Goal: Information Seeking & Learning: Learn about a topic

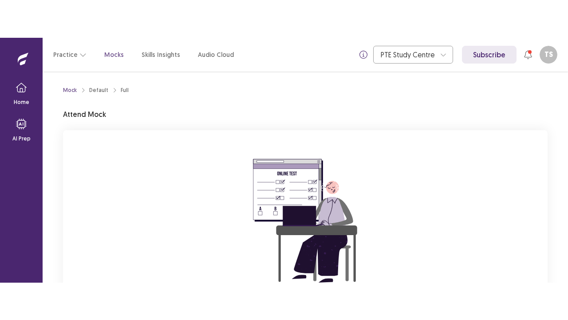
scroll to position [89, 0]
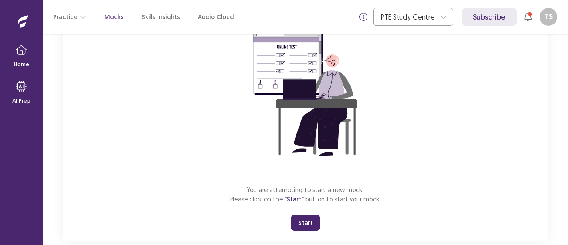
click at [303, 217] on button "Start" at bounding box center [306, 223] width 30 height 16
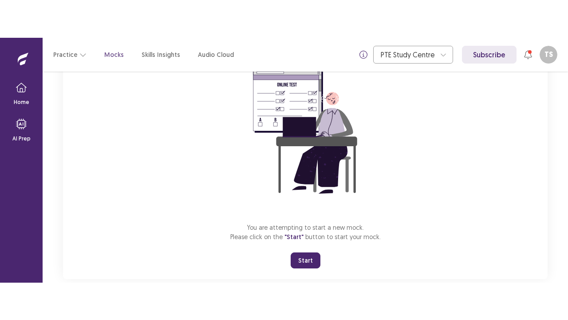
scroll to position [31, 0]
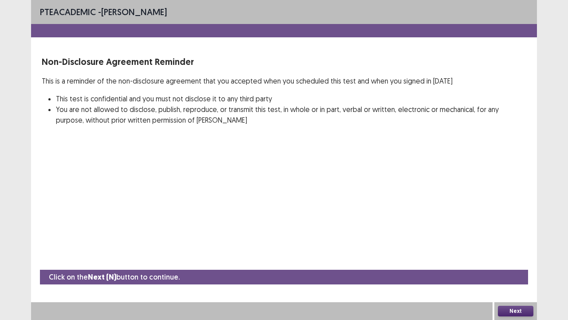
click at [508, 244] on button "Next" at bounding box center [516, 311] width 36 height 11
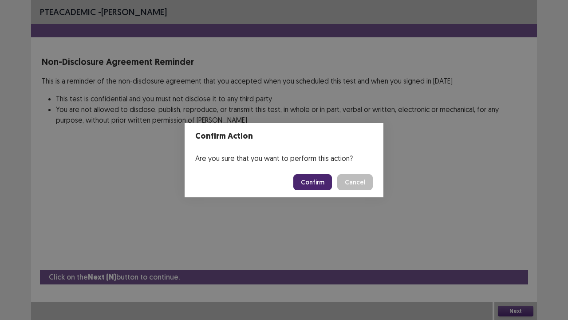
click at [309, 177] on button "Confirm" at bounding box center [313, 182] width 39 height 16
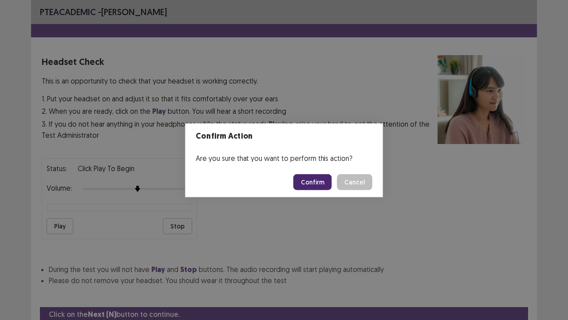
scroll to position [33, 0]
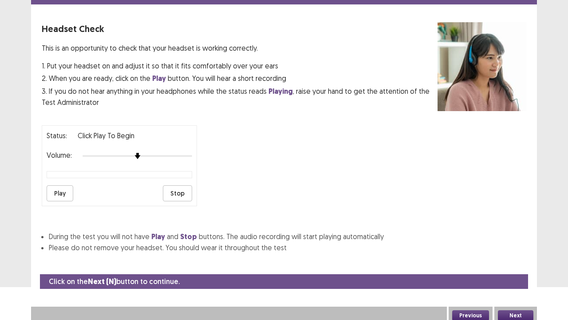
click at [62, 187] on button "Play" at bounding box center [60, 193] width 27 height 16
click at [60, 188] on button "Play" at bounding box center [60, 193] width 27 height 16
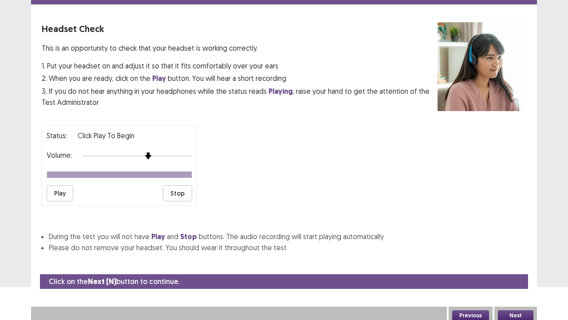
click at [148, 153] on img at bounding box center [148, 155] width 7 height 7
click at [68, 187] on button "Play" at bounding box center [60, 193] width 27 height 16
click at [509, 244] on button "Next" at bounding box center [516, 315] width 36 height 11
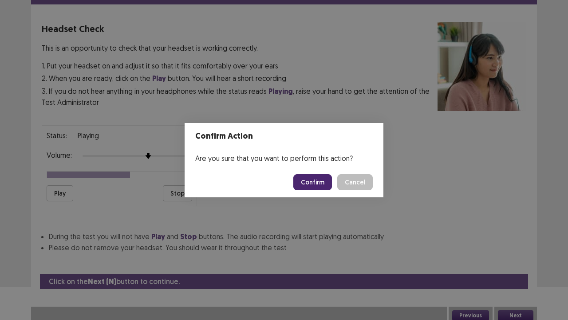
click at [318, 182] on button "Confirm" at bounding box center [313, 182] width 39 height 16
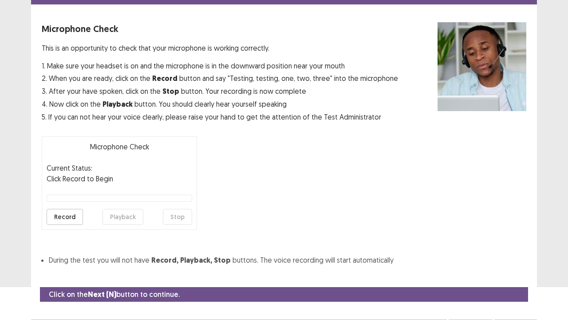
scroll to position [49, 0]
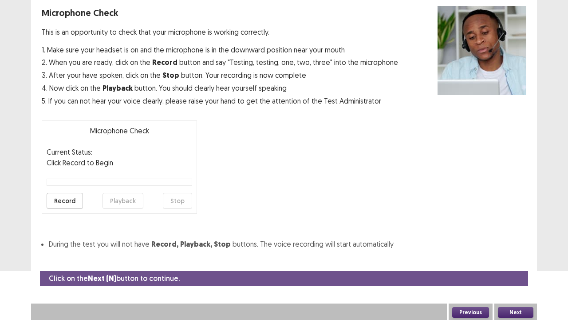
drag, startPoint x: 63, startPoint y: 195, endPoint x: 71, endPoint y: 191, distance: 8.8
click at [63, 195] on button "Record" at bounding box center [65, 201] width 36 height 16
click at [185, 200] on button "Stop" at bounding box center [177, 201] width 29 height 16
click at [124, 201] on button "Playback" at bounding box center [123, 201] width 41 height 16
click at [509, 244] on button "Next" at bounding box center [516, 312] width 36 height 11
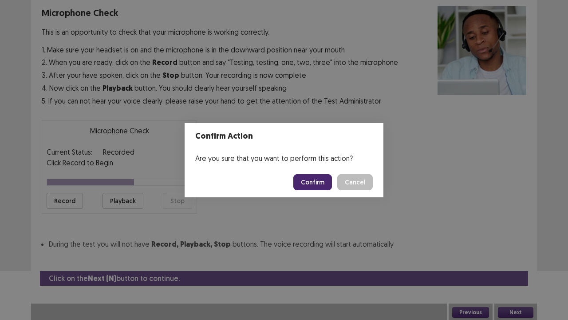
click at [324, 180] on button "Confirm" at bounding box center [313, 182] width 39 height 16
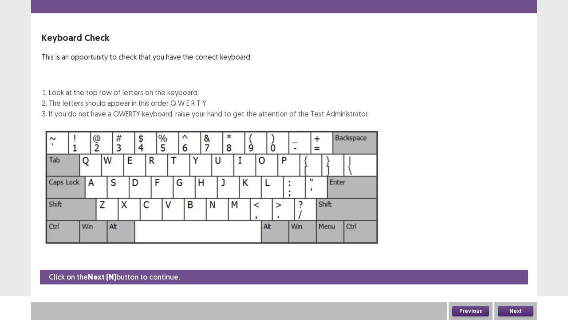
scroll to position [24, 0]
click at [507, 244] on button "Next" at bounding box center [516, 311] width 36 height 11
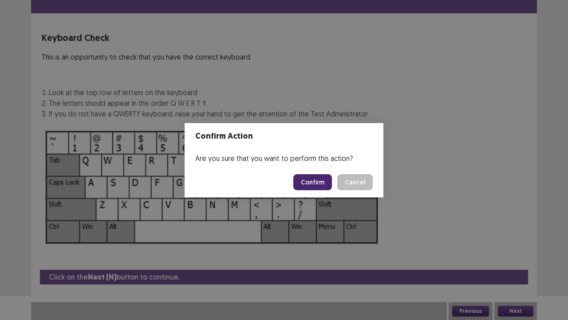
click at [304, 179] on button "Confirm" at bounding box center [313, 182] width 39 height 16
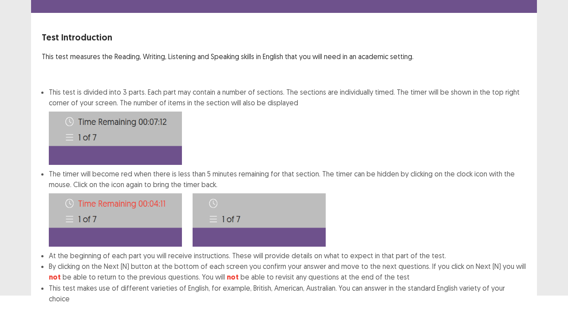
scroll to position [69, 0]
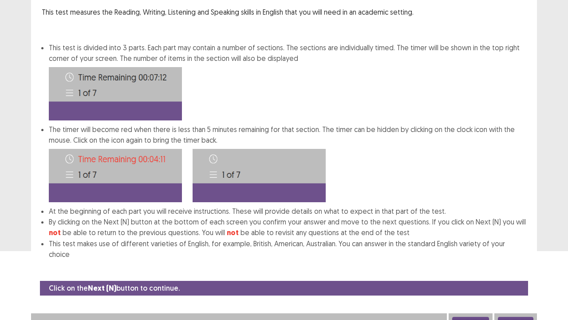
click at [528, 244] on button "Next" at bounding box center [516, 322] width 36 height 11
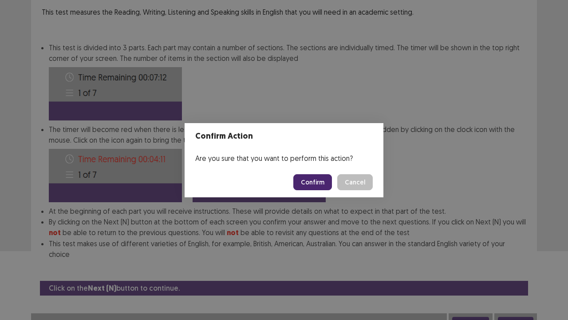
click at [308, 179] on button "Confirm" at bounding box center [313, 182] width 39 height 16
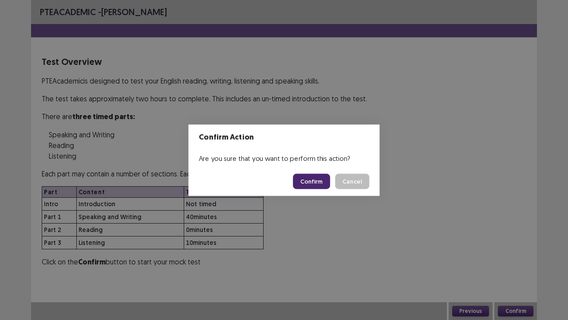
scroll to position [0, 0]
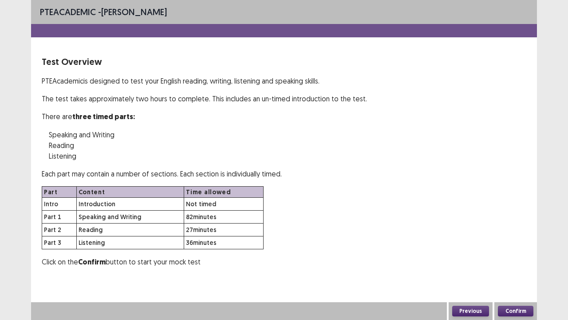
click at [518, 244] on button "Confirm" at bounding box center [516, 311] width 36 height 11
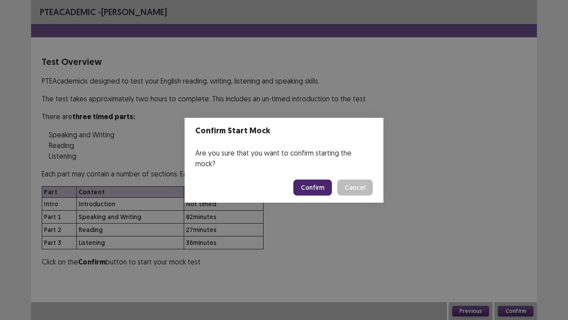
click at [308, 183] on button "Confirm" at bounding box center [313, 187] width 39 height 16
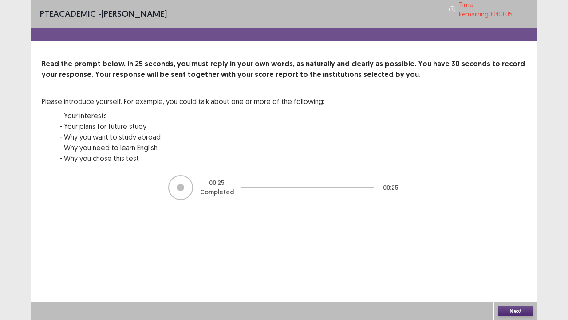
click at [505, 244] on button "Next" at bounding box center [516, 311] width 36 height 11
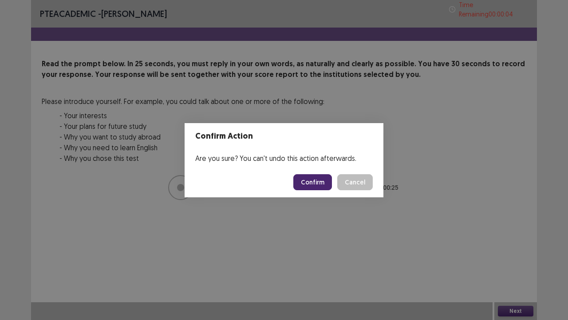
click at [328, 181] on button "Confirm" at bounding box center [313, 182] width 39 height 16
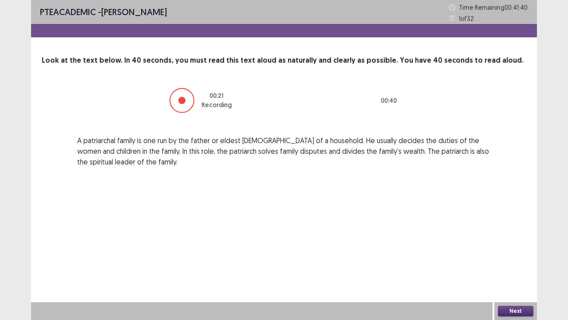
click at [517, 244] on button "Next" at bounding box center [516, 311] width 36 height 11
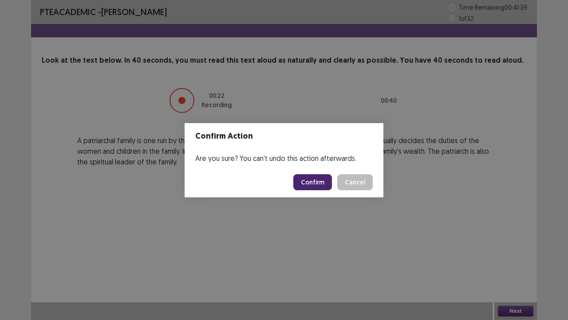
click at [318, 179] on button "Confirm" at bounding box center [313, 182] width 39 height 16
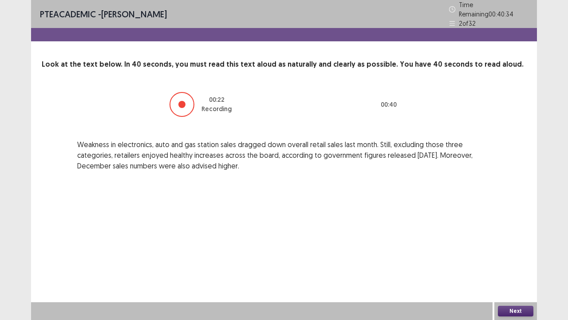
click at [523, 244] on button "Next" at bounding box center [516, 311] width 36 height 11
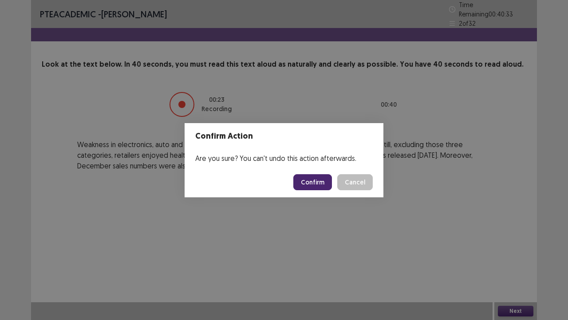
click at [323, 184] on button "Confirm" at bounding box center [313, 182] width 39 height 16
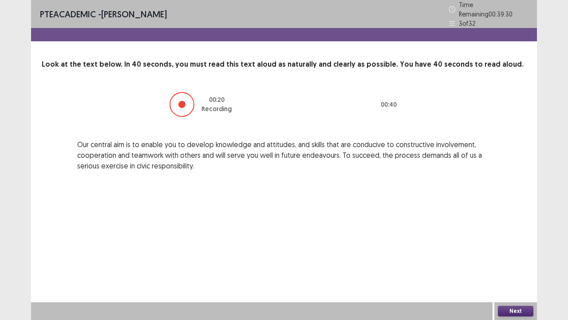
click at [528, 244] on button "Next" at bounding box center [516, 311] width 36 height 11
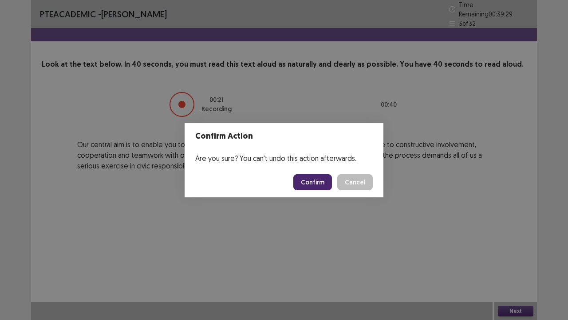
click at [306, 181] on button "Confirm" at bounding box center [313, 182] width 39 height 16
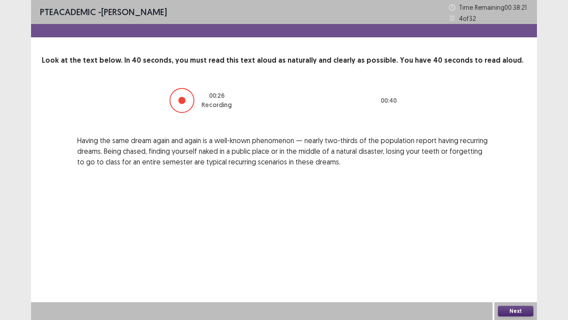
click at [509, 244] on button "Next" at bounding box center [516, 311] width 36 height 11
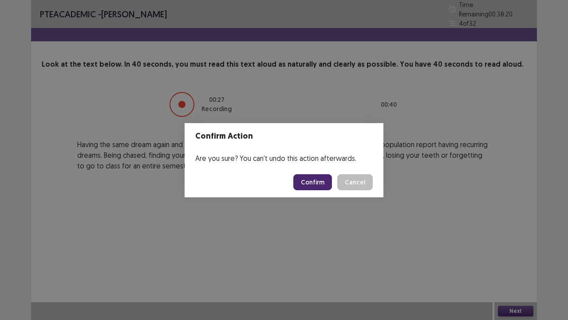
click at [317, 183] on button "Confirm" at bounding box center [313, 182] width 39 height 16
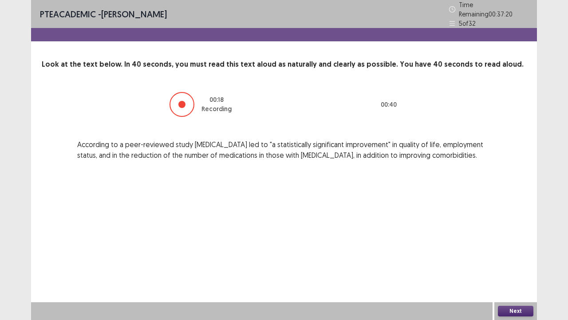
click at [508, 244] on button "Next" at bounding box center [516, 311] width 36 height 11
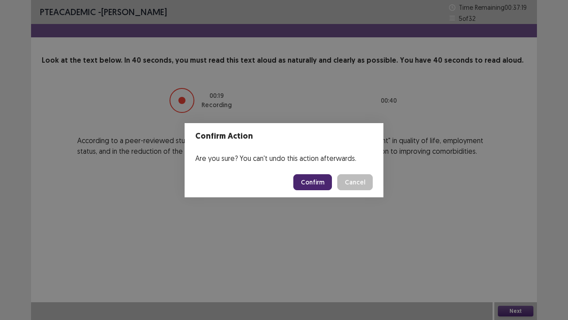
drag, startPoint x: 296, startPoint y: 179, endPoint x: 306, endPoint y: 182, distance: 11.0
click at [296, 179] on footer "Confirm Cancel" at bounding box center [284, 182] width 199 height 30
click at [307, 182] on button "Confirm" at bounding box center [313, 182] width 39 height 16
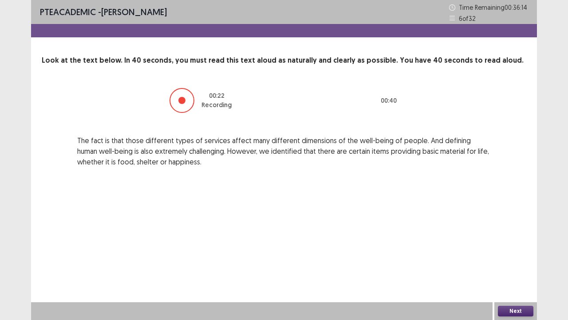
click at [515, 244] on button "Next" at bounding box center [516, 311] width 36 height 11
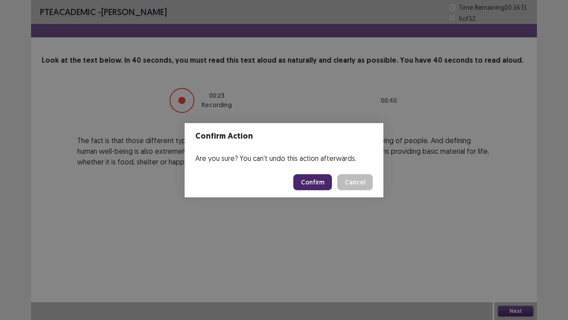
click at [325, 186] on button "Confirm" at bounding box center [313, 182] width 39 height 16
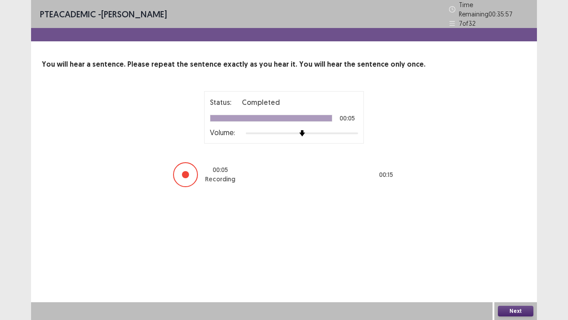
click at [514, 244] on button "Next" at bounding box center [516, 311] width 36 height 11
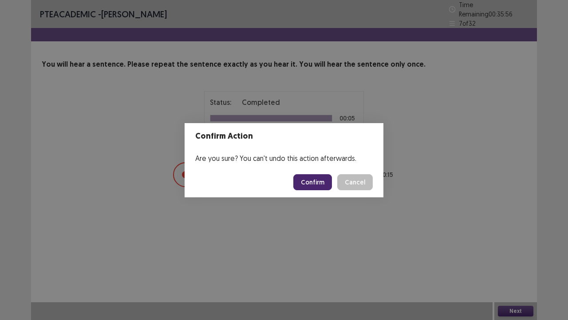
click at [322, 184] on button "Confirm" at bounding box center [313, 182] width 39 height 16
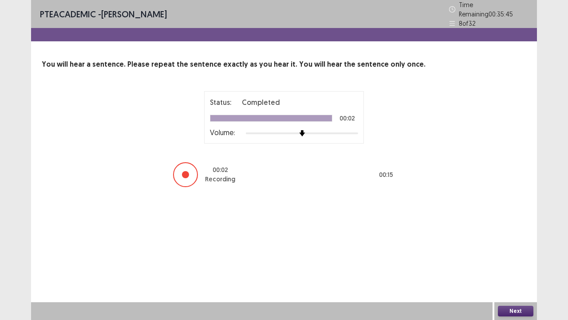
click at [509, 244] on button "Next" at bounding box center [516, 311] width 36 height 11
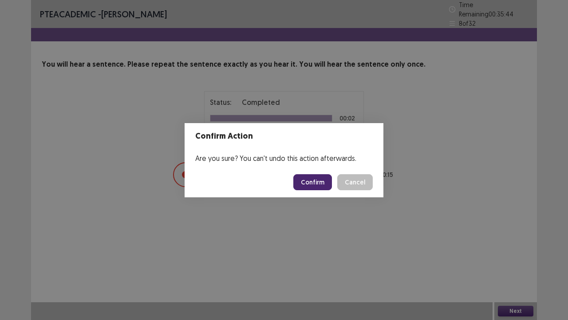
click at [322, 182] on button "Confirm" at bounding box center [313, 182] width 39 height 16
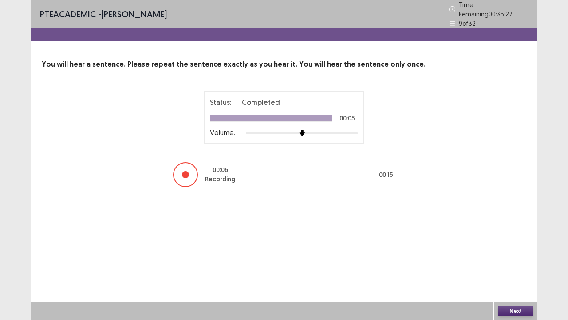
click at [507, 244] on button "Next" at bounding box center [516, 311] width 36 height 11
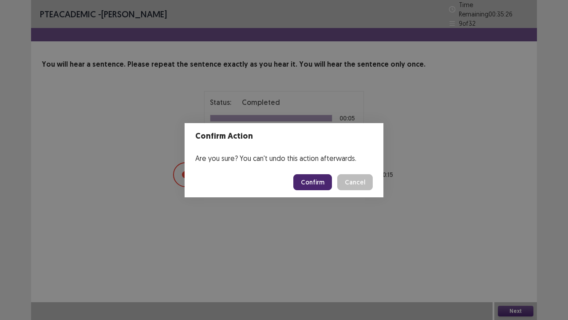
click at [319, 179] on button "Confirm" at bounding box center [313, 182] width 39 height 16
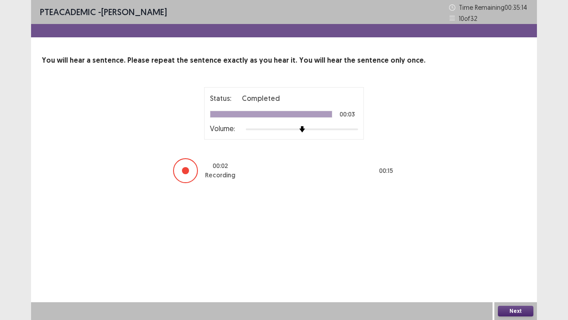
click at [514, 244] on button "Next" at bounding box center [516, 311] width 36 height 11
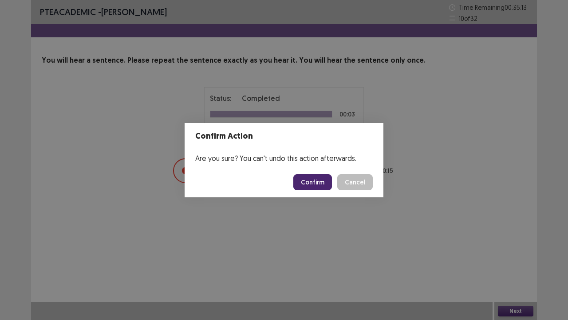
click at [316, 179] on button "Confirm" at bounding box center [313, 182] width 39 height 16
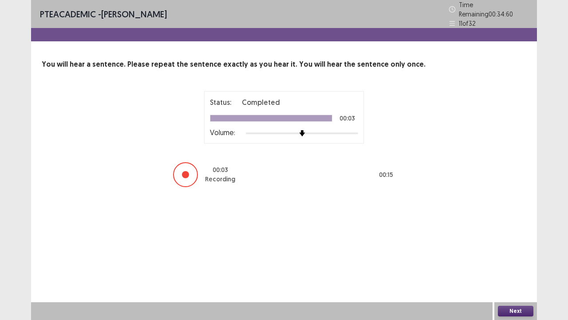
click at [517, 244] on div "Next" at bounding box center [516, 311] width 43 height 18
click at [507, 244] on button "Next" at bounding box center [516, 311] width 36 height 11
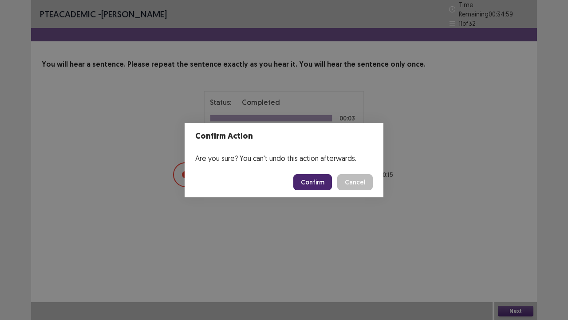
click at [326, 187] on button "Confirm" at bounding box center [313, 182] width 39 height 16
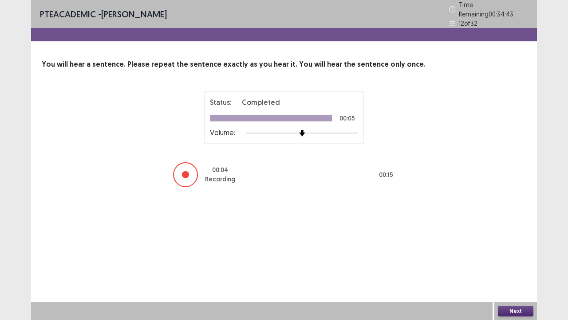
click at [515, 244] on button "Next" at bounding box center [516, 311] width 36 height 11
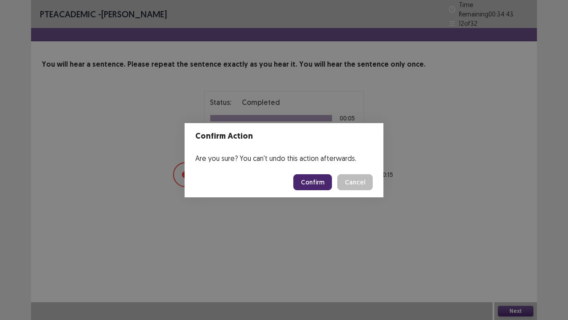
click at [325, 177] on button "Confirm" at bounding box center [313, 182] width 39 height 16
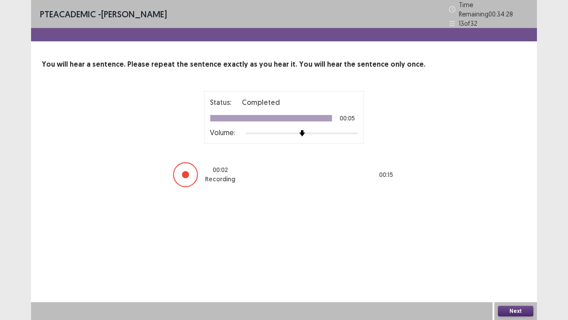
click at [510, 244] on button "Next" at bounding box center [516, 311] width 36 height 11
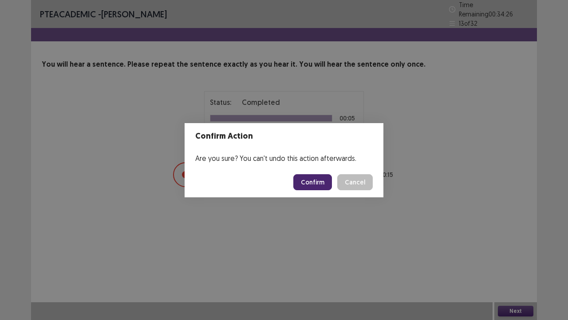
drag, startPoint x: 315, startPoint y: 184, endPoint x: 315, endPoint y: 177, distance: 7.1
click at [315, 181] on button "Confirm" at bounding box center [313, 182] width 39 height 16
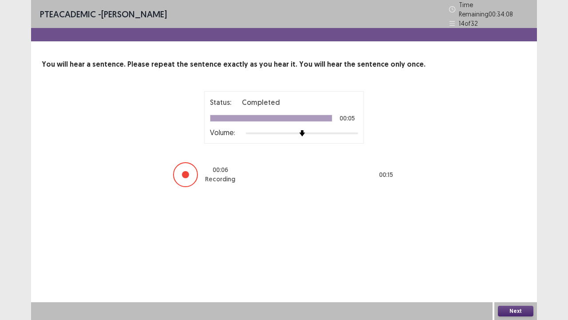
drag, startPoint x: 510, startPoint y: 308, endPoint x: 461, endPoint y: 268, distance: 63.1
click at [507, 244] on div "Next" at bounding box center [516, 311] width 43 height 18
click at [508, 244] on button "Next" at bounding box center [516, 311] width 36 height 11
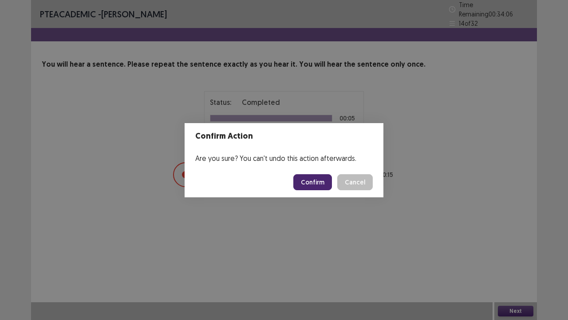
click at [325, 183] on button "Confirm" at bounding box center [313, 182] width 39 height 16
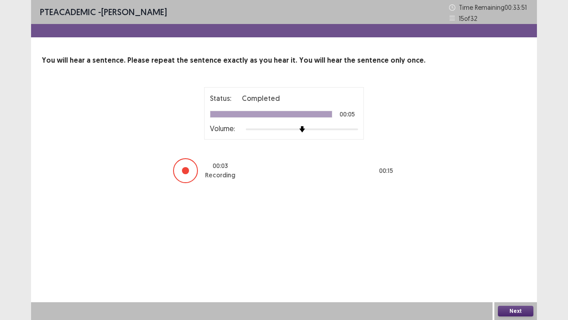
click at [520, 244] on button "Next" at bounding box center [516, 311] width 36 height 11
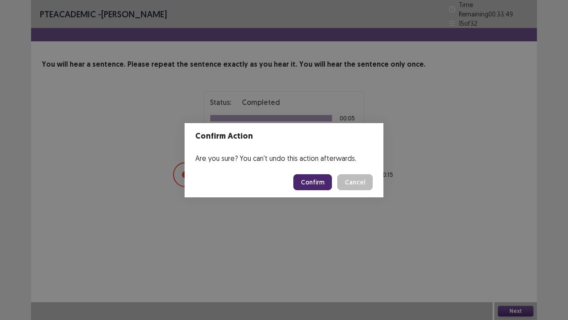
click at [318, 179] on button "Confirm" at bounding box center [313, 182] width 39 height 16
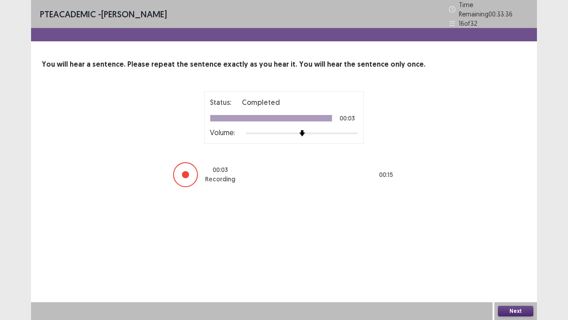
click at [512, 244] on button "Next" at bounding box center [516, 311] width 36 height 11
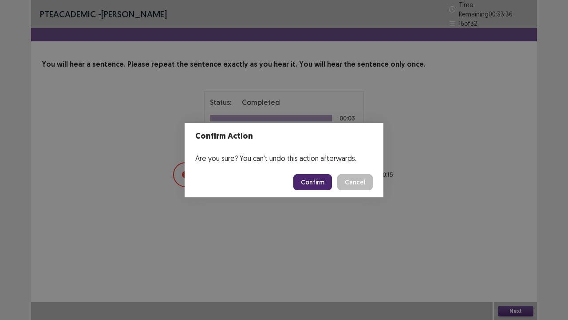
click at [321, 191] on footer "Confirm Cancel" at bounding box center [284, 182] width 199 height 30
click at [320, 187] on button "Confirm" at bounding box center [313, 182] width 39 height 16
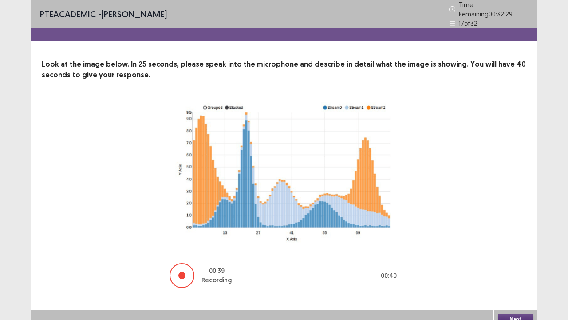
click at [521, 244] on button "Next" at bounding box center [516, 319] width 36 height 11
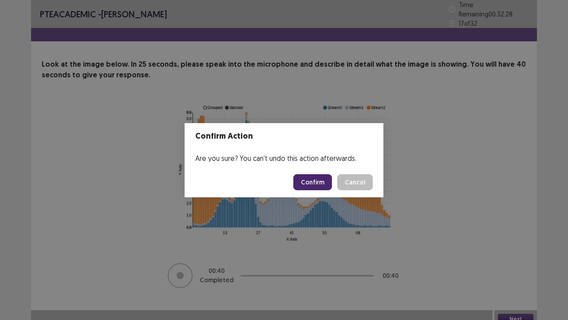
click at [315, 182] on button "Confirm" at bounding box center [313, 182] width 39 height 16
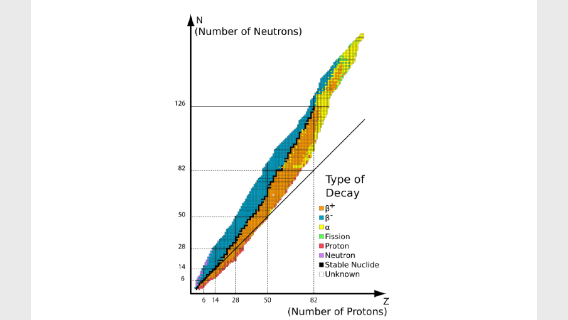
scroll to position [174, 0]
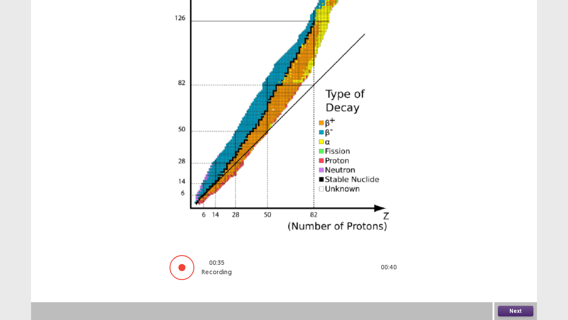
click at [510, 244] on button "Next" at bounding box center [516, 311] width 36 height 11
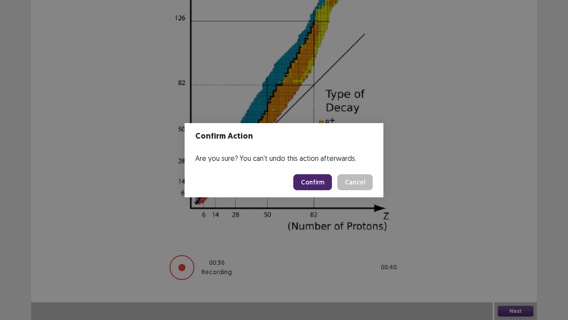
click at [309, 184] on button "Confirm" at bounding box center [313, 182] width 39 height 16
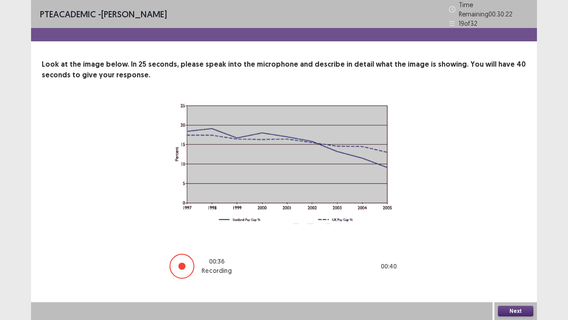
click at [508, 244] on button "Next" at bounding box center [516, 311] width 36 height 11
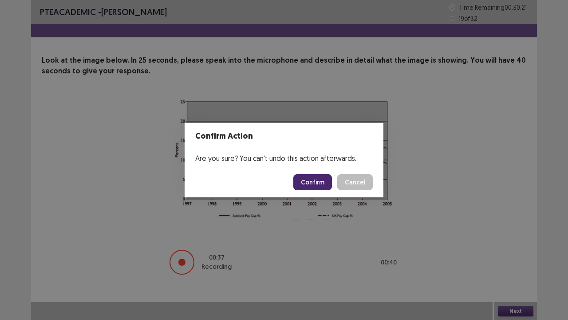
click at [314, 180] on button "Confirm" at bounding box center [313, 182] width 39 height 16
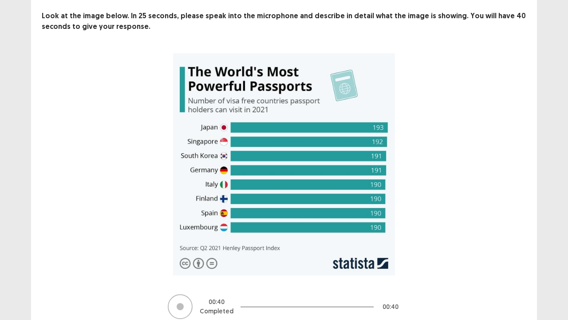
scroll to position [83, 0]
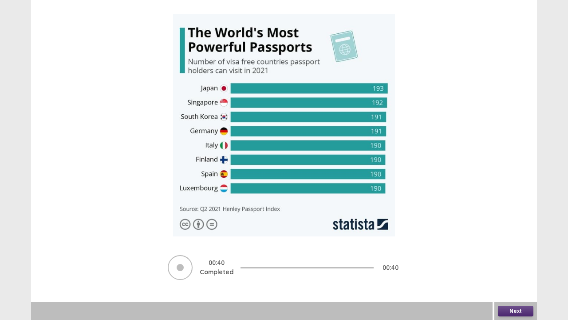
click at [530, 244] on button "Next" at bounding box center [516, 311] width 36 height 11
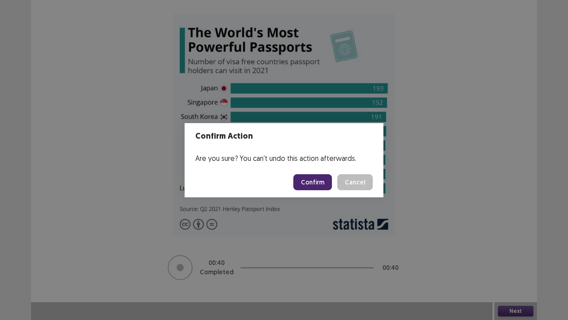
click at [313, 180] on button "Confirm" at bounding box center [313, 182] width 39 height 16
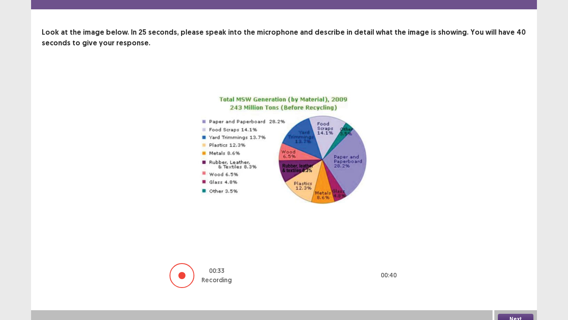
scroll to position [36, 0]
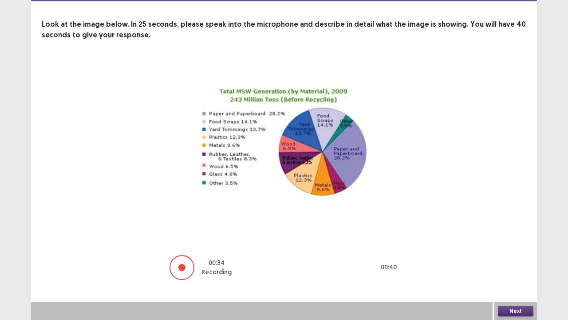
click at [518, 244] on button "Next" at bounding box center [516, 311] width 36 height 11
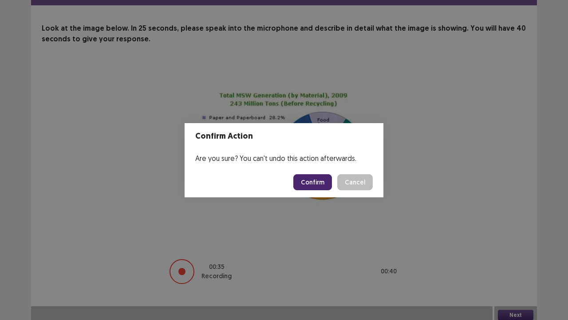
click at [327, 185] on button "Confirm" at bounding box center [313, 182] width 39 height 16
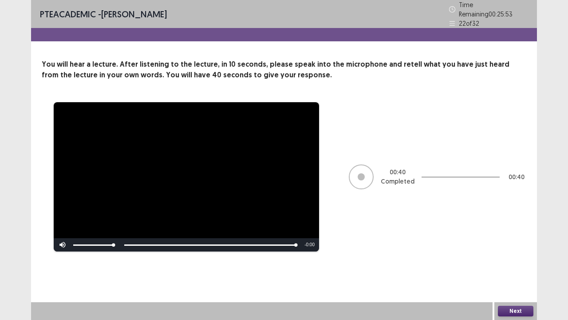
click at [507, 244] on button "Next" at bounding box center [516, 311] width 36 height 11
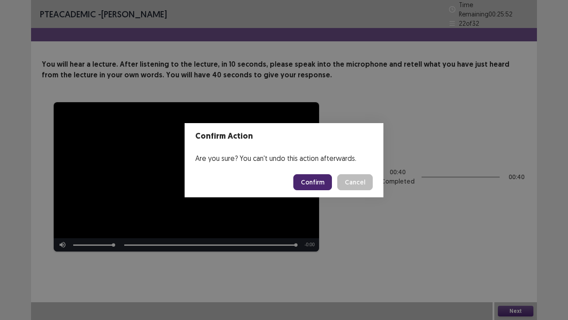
click at [307, 183] on button "Confirm" at bounding box center [313, 182] width 39 height 16
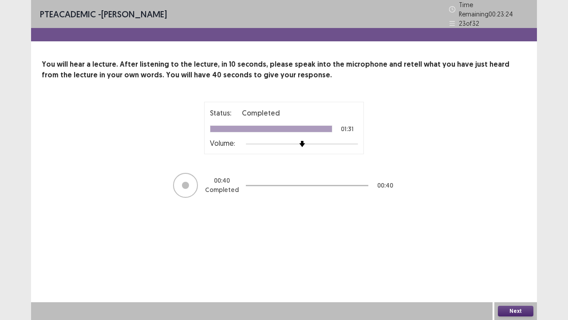
click at [512, 244] on button "Next" at bounding box center [516, 311] width 36 height 11
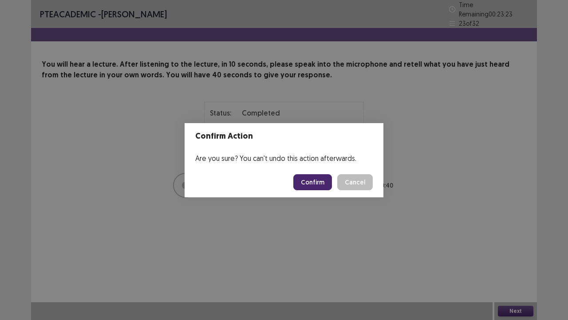
click at [308, 188] on button "Confirm" at bounding box center [313, 182] width 39 height 16
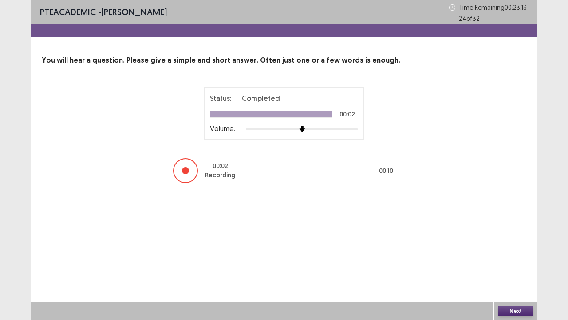
click at [513, 244] on button "Next" at bounding box center [516, 311] width 36 height 11
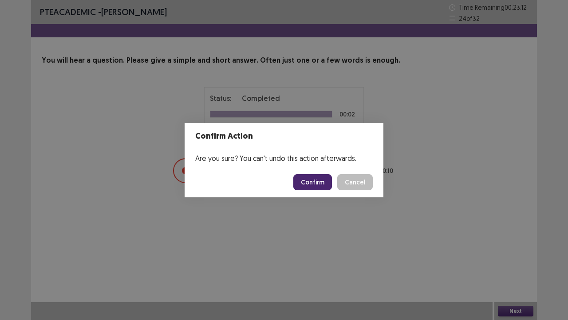
click at [320, 182] on button "Confirm" at bounding box center [313, 182] width 39 height 16
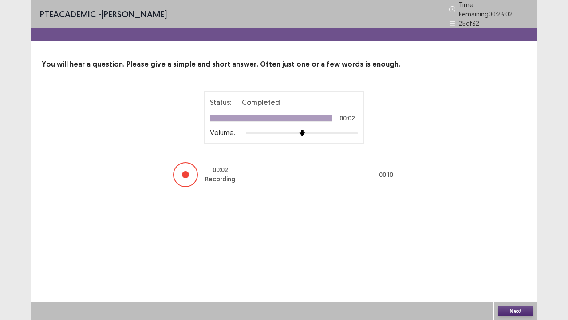
click at [512, 244] on button "Next" at bounding box center [516, 311] width 36 height 11
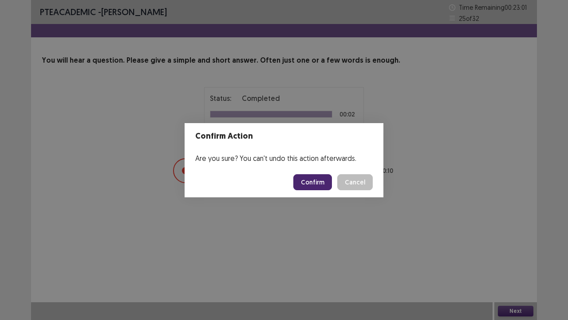
click at [318, 183] on button "Confirm" at bounding box center [313, 182] width 39 height 16
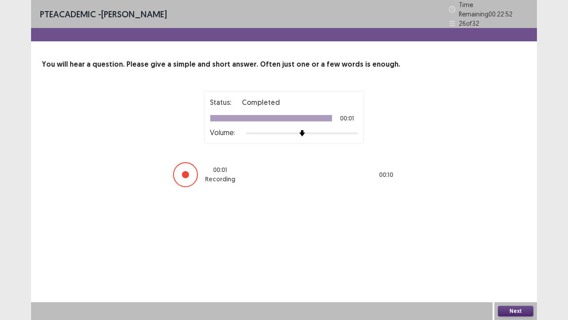
click at [508, 244] on button "Next" at bounding box center [516, 311] width 36 height 11
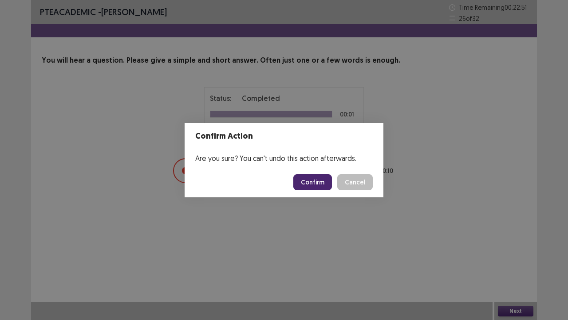
click at [314, 179] on button "Confirm" at bounding box center [313, 182] width 39 height 16
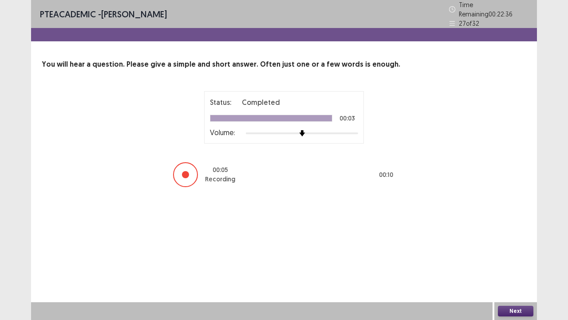
click at [504, 244] on button "Next" at bounding box center [516, 311] width 36 height 11
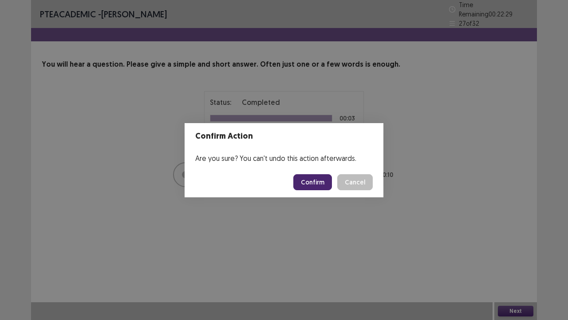
click at [326, 177] on button "Confirm" at bounding box center [313, 182] width 39 height 16
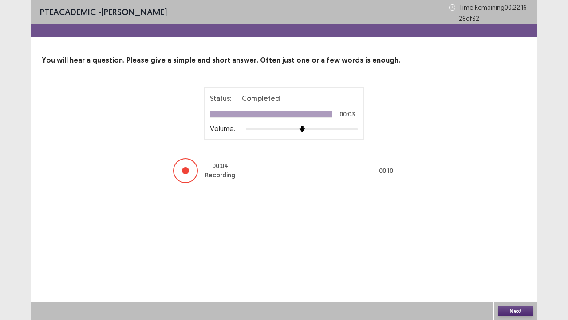
click at [515, 244] on button "Next" at bounding box center [516, 311] width 36 height 11
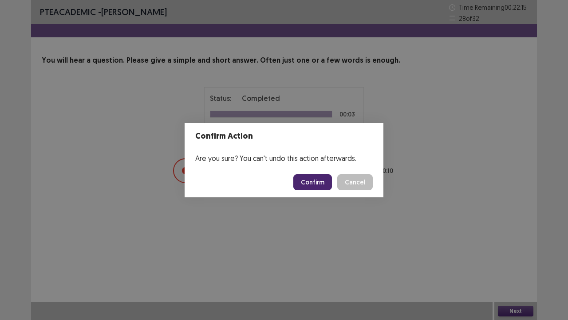
click at [330, 184] on button "Confirm" at bounding box center [313, 182] width 39 height 16
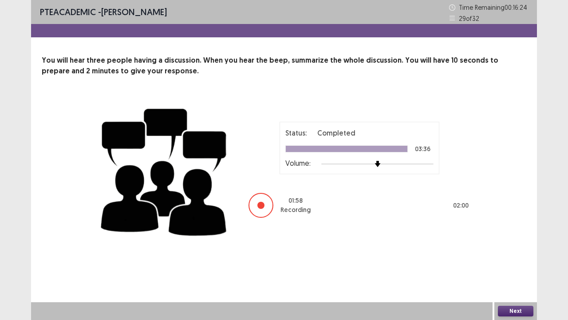
click at [514, 244] on button "Next" at bounding box center [516, 311] width 36 height 11
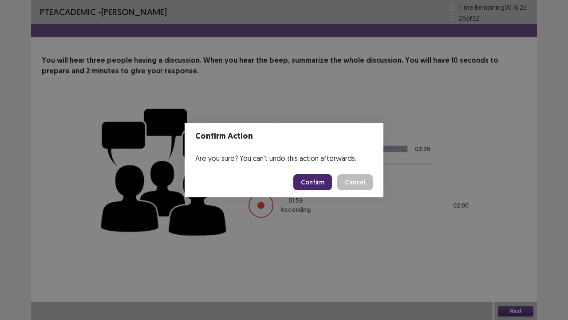
click at [309, 179] on button "Confirm" at bounding box center [313, 182] width 39 height 16
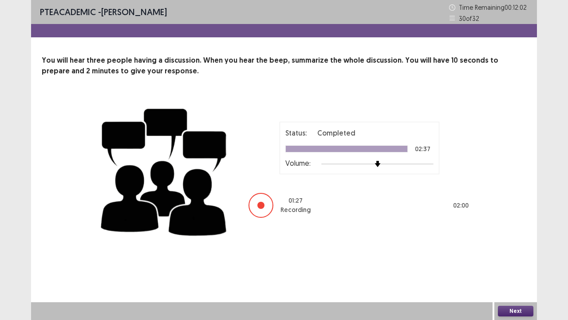
click at [512, 244] on div "Next" at bounding box center [516, 311] width 43 height 18
click at [512, 244] on button "Next" at bounding box center [516, 311] width 36 height 11
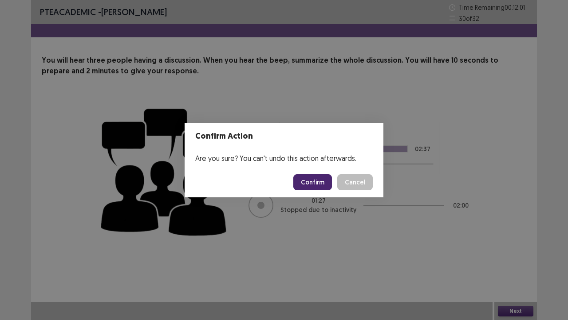
click at [325, 183] on button "Confirm" at bounding box center [313, 182] width 39 height 16
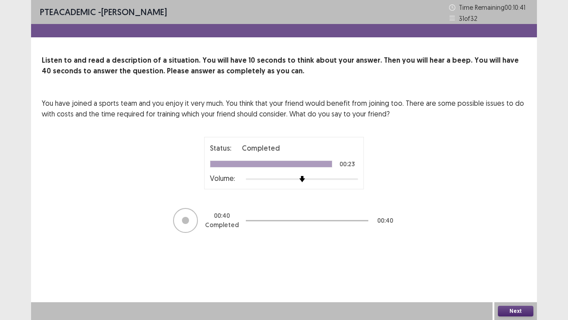
click at [510, 244] on button "Next" at bounding box center [516, 311] width 36 height 11
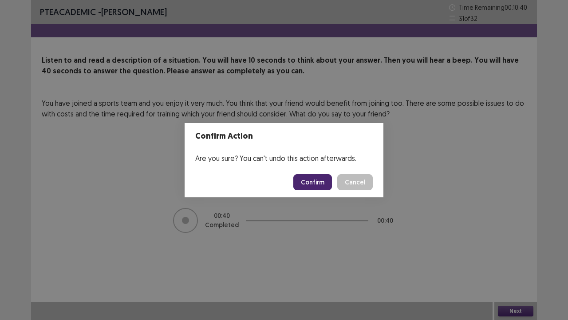
click at [322, 184] on button "Confirm" at bounding box center [313, 182] width 39 height 16
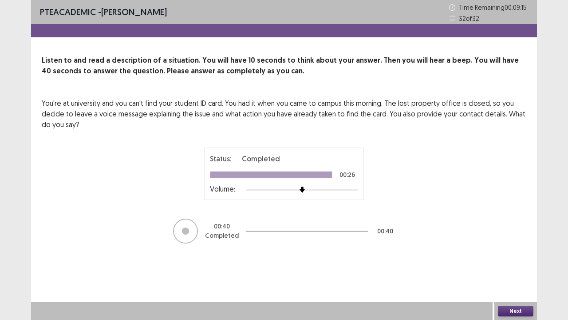
click at [510, 244] on button "Next" at bounding box center [516, 311] width 36 height 11
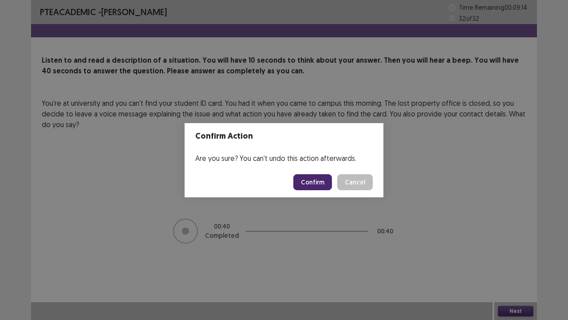
click at [322, 177] on button "Confirm" at bounding box center [313, 182] width 39 height 16
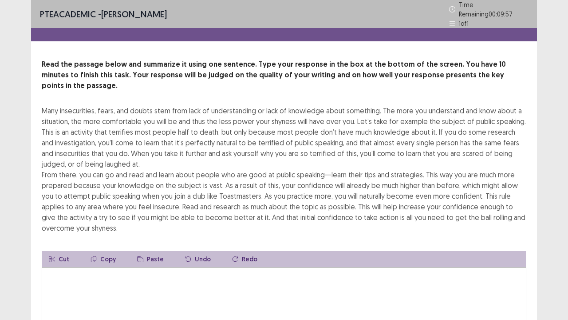
scroll to position [44, 0]
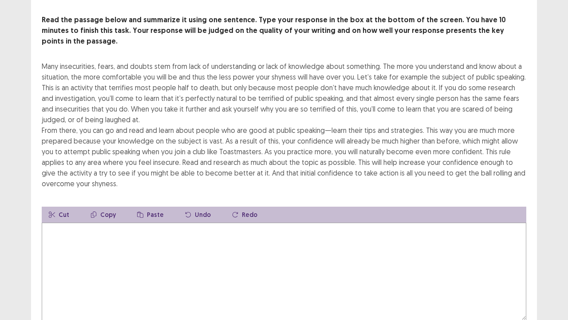
click at [142, 244] on textarea at bounding box center [284, 271] width 485 height 98
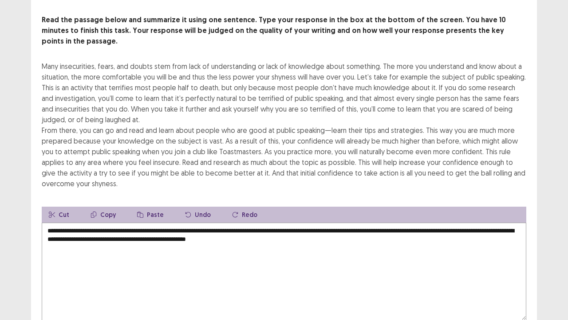
click at [490, 222] on textarea "**********" at bounding box center [284, 271] width 485 height 98
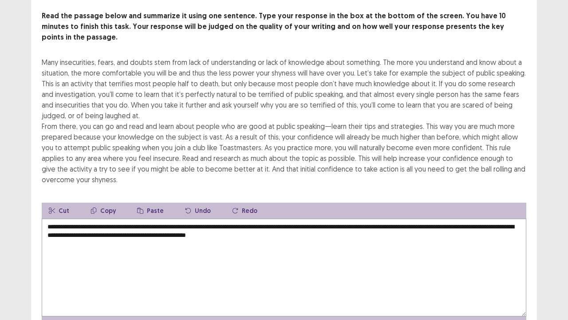
click at [105, 224] on textarea "**********" at bounding box center [284, 268] width 485 height 98
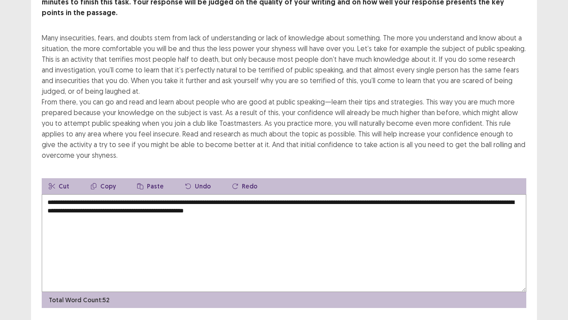
scroll to position [85, 0]
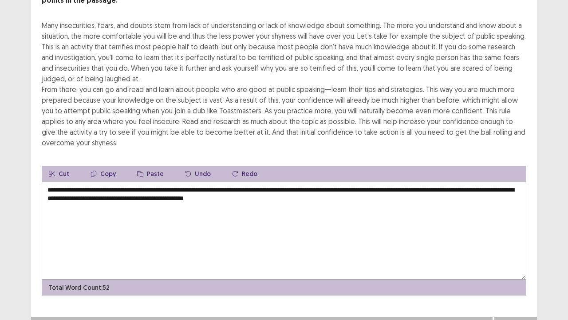
type textarea "**********"
click at [528, 244] on button "Next" at bounding box center [516, 325] width 36 height 11
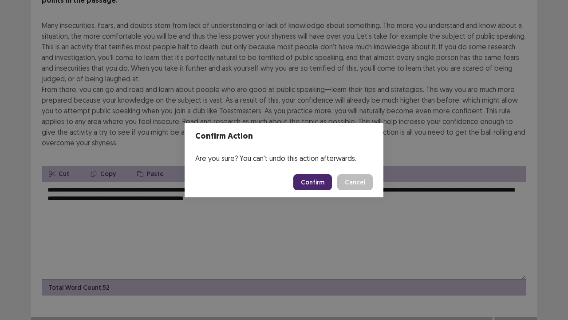
click at [313, 176] on button "Confirm" at bounding box center [313, 182] width 39 height 16
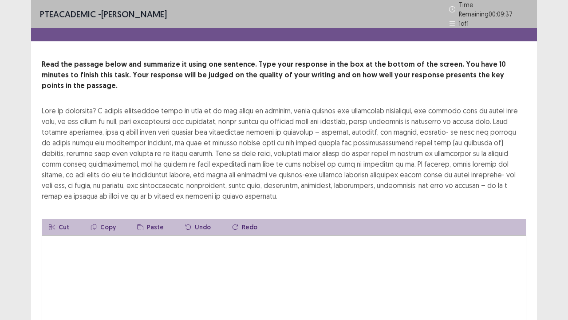
click at [123, 242] on textarea at bounding box center [284, 284] width 485 height 98
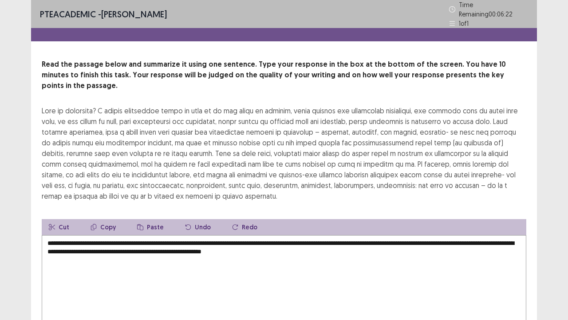
scroll to position [53, 0]
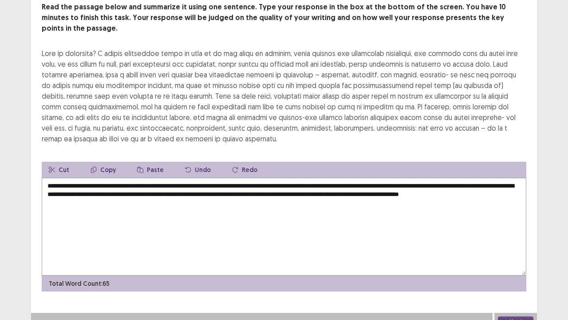
type textarea "**********"
click at [516, 244] on button "Next" at bounding box center [516, 321] width 36 height 11
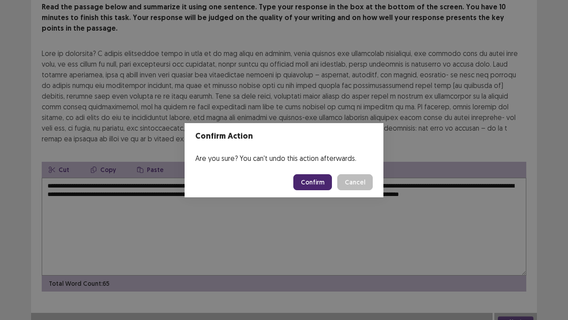
click at [317, 181] on button "Confirm" at bounding box center [313, 182] width 39 height 16
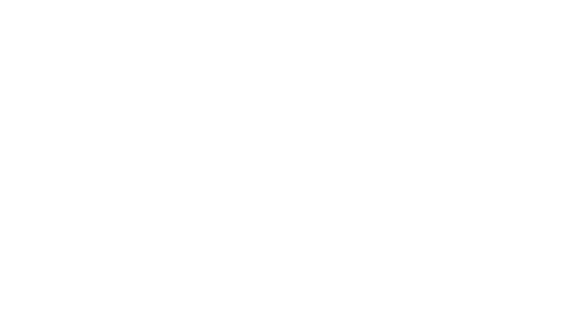
scroll to position [0, 0]
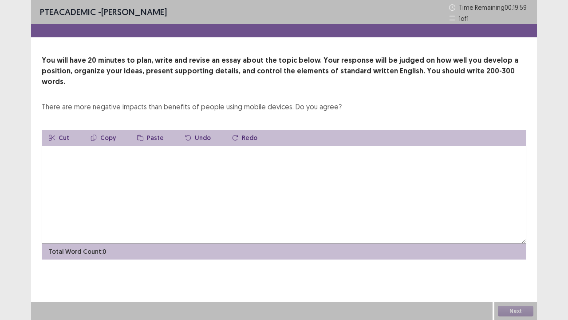
click at [164, 170] on textarea at bounding box center [284, 195] width 485 height 98
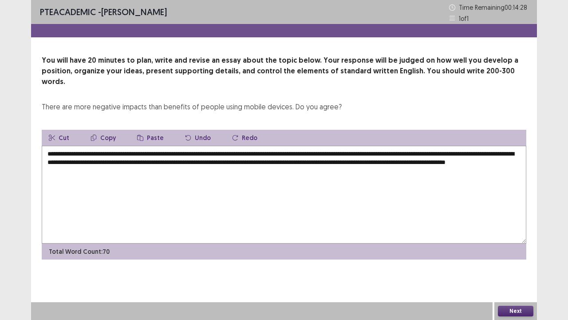
drag, startPoint x: 149, startPoint y: 162, endPoint x: 154, endPoint y: 163, distance: 4.5
click at [154, 163] on textarea "**********" at bounding box center [284, 195] width 485 height 98
click at [205, 162] on textarea "**********" at bounding box center [284, 195] width 485 height 98
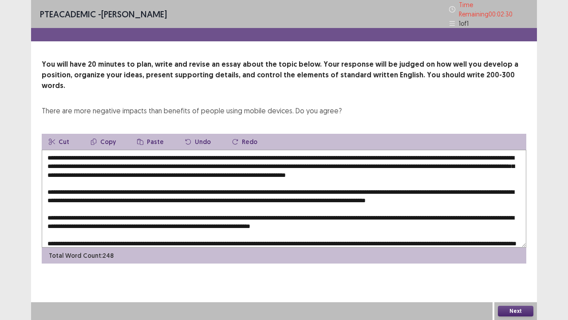
type textarea "**********"
click at [508, 244] on button "Next" at bounding box center [516, 311] width 36 height 11
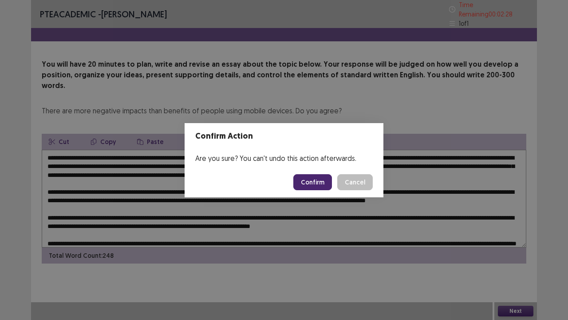
click at [326, 182] on button "Confirm" at bounding box center [313, 182] width 39 height 16
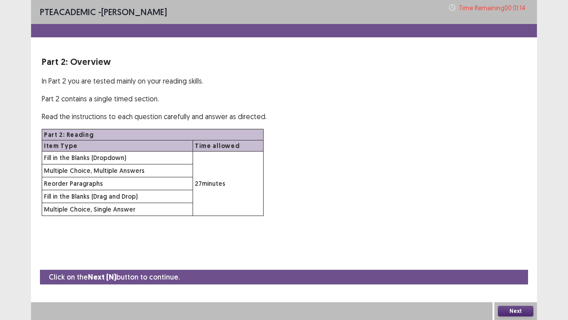
click at [514, 244] on button "Next" at bounding box center [516, 311] width 36 height 11
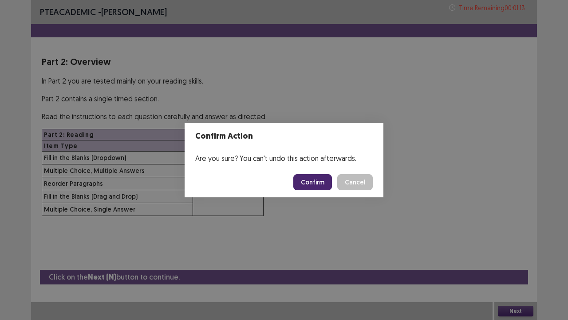
click at [314, 179] on button "Confirm" at bounding box center [313, 182] width 39 height 16
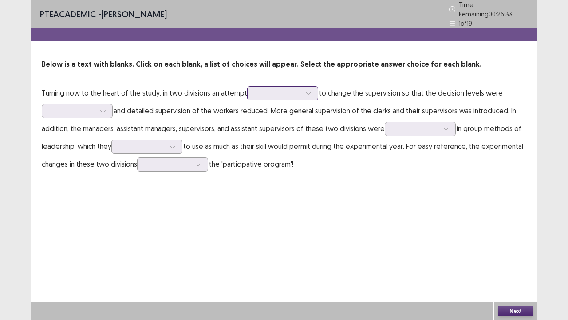
click at [265, 89] on div at bounding box center [278, 93] width 46 height 8
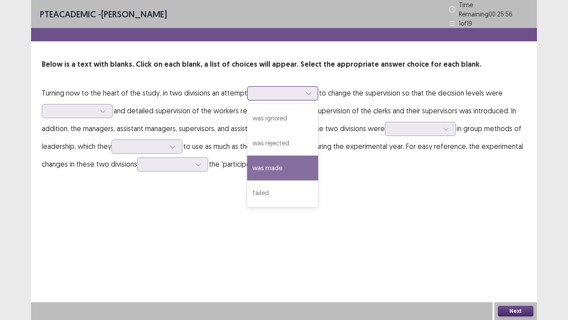
click at [274, 162] on div "was made" at bounding box center [282, 167] width 71 height 25
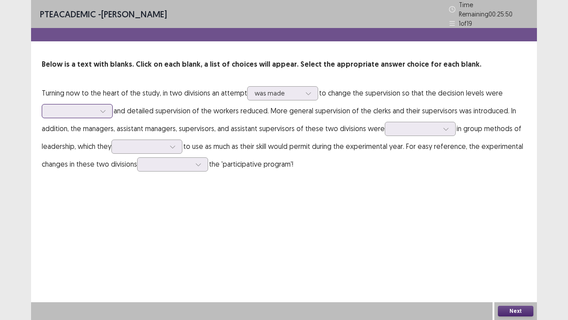
click at [96, 105] on div at bounding box center [102, 110] width 13 height 13
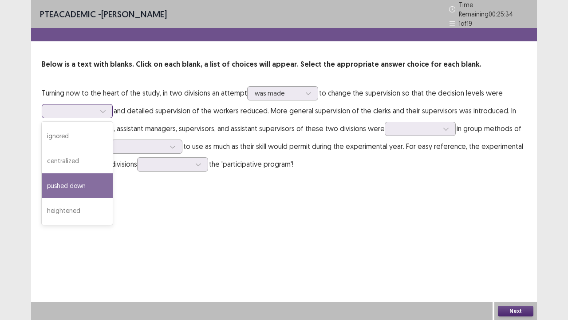
click at [80, 188] on div "pushed down" at bounding box center [77, 185] width 71 height 25
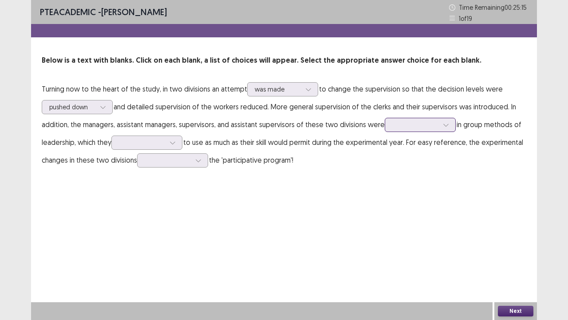
click at [422, 125] on div at bounding box center [416, 124] width 46 height 8
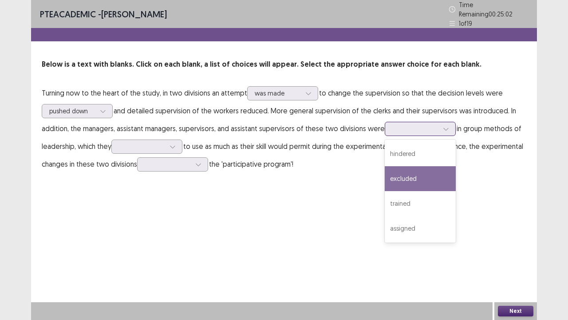
click at [414, 179] on div "excluded" at bounding box center [420, 178] width 71 height 25
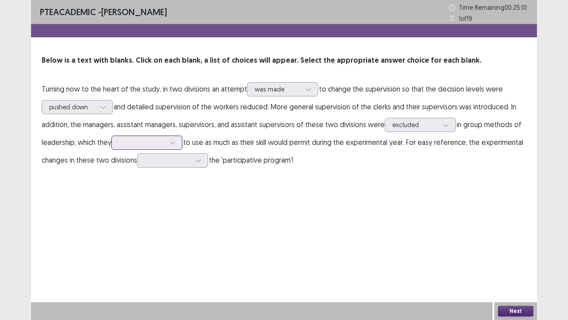
click at [165, 143] on div at bounding box center [142, 142] width 46 height 8
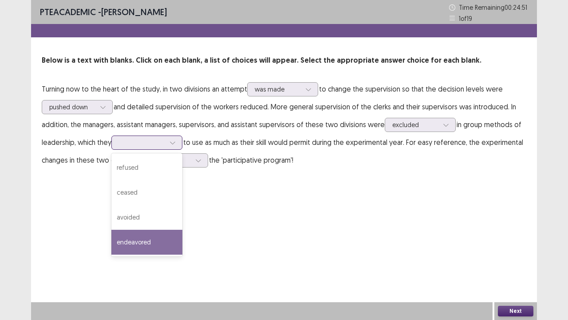
drag, startPoint x: 157, startPoint y: 233, endPoint x: 161, endPoint y: 229, distance: 5.0
click at [157, 234] on div "endeavored" at bounding box center [146, 242] width 71 height 25
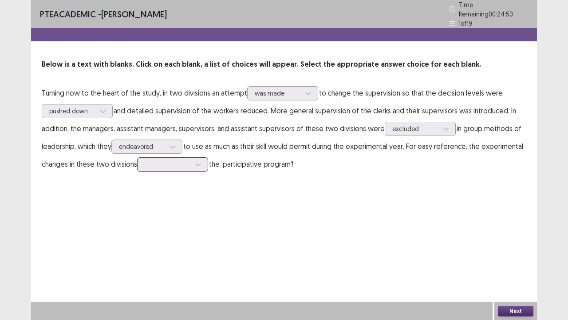
click at [183, 159] on div at bounding box center [168, 164] width 48 height 10
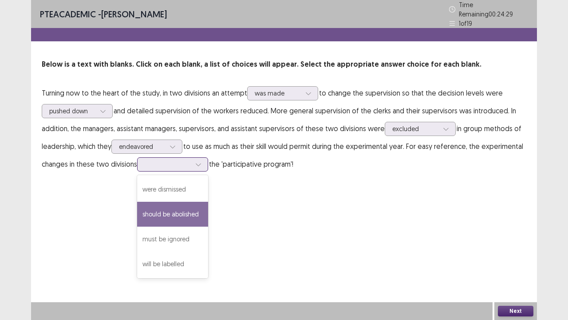
click at [173, 220] on div "should be abolished" at bounding box center [172, 214] width 71 height 25
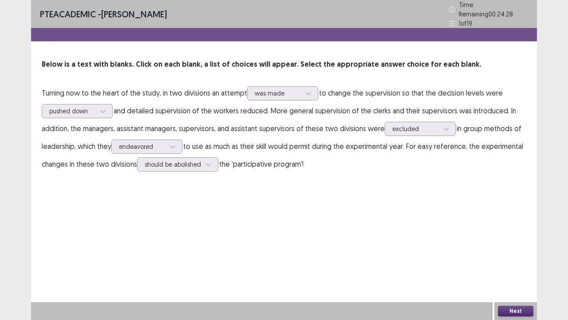
click at [525, 244] on button "Next" at bounding box center [516, 311] width 36 height 11
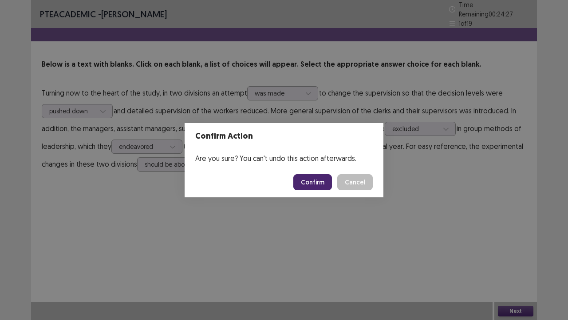
click at [312, 181] on button "Confirm" at bounding box center [313, 182] width 39 height 16
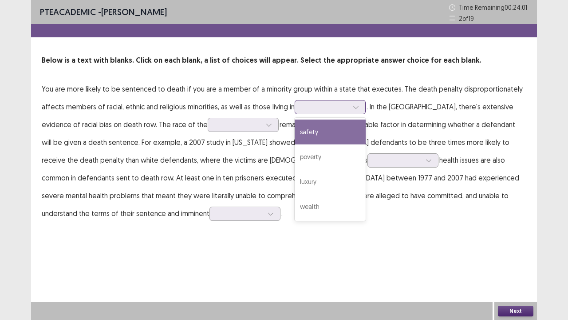
click at [330, 103] on div at bounding box center [325, 107] width 46 height 8
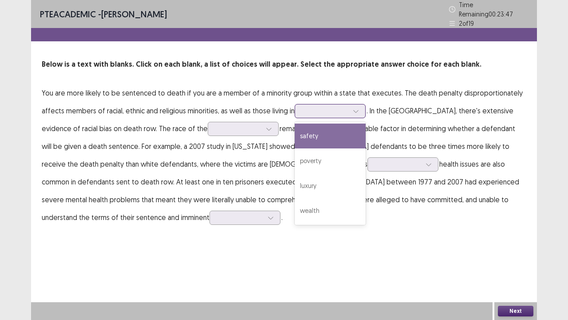
click at [330, 139] on div "safety" at bounding box center [330, 135] width 71 height 25
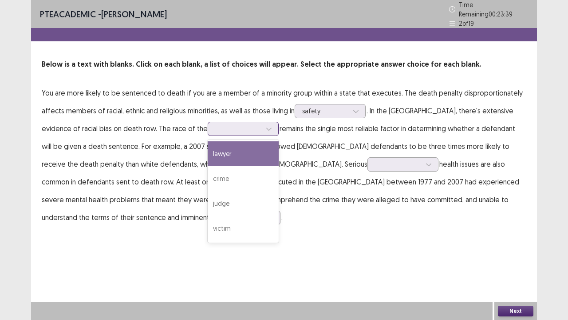
click at [215, 125] on input "text" at bounding box center [216, 128] width 2 height 7
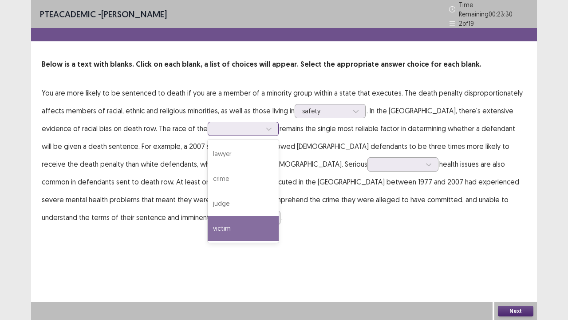
click at [208, 216] on div "victim" at bounding box center [243, 228] width 71 height 25
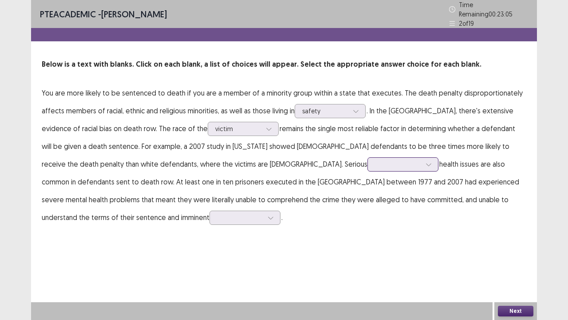
click at [375, 160] on div at bounding box center [398, 164] width 46 height 8
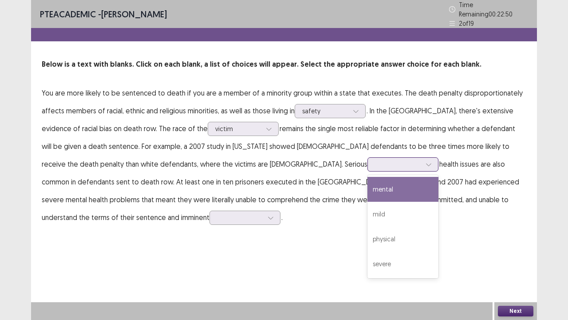
click at [368, 196] on div "mental" at bounding box center [403, 189] width 71 height 25
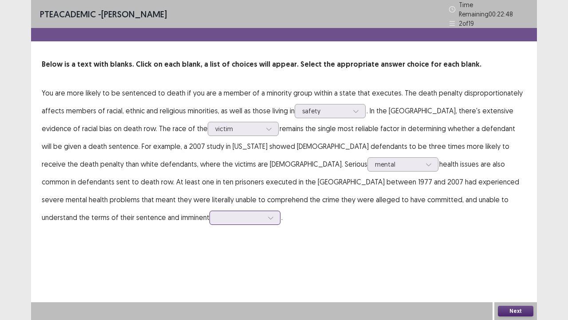
click at [281, 211] on div at bounding box center [245, 218] width 71 height 14
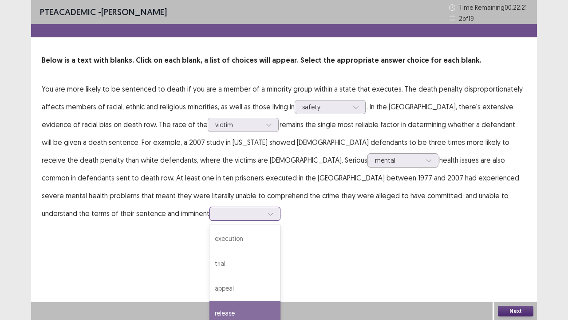
click at [281, 244] on div "release" at bounding box center [245, 313] width 71 height 25
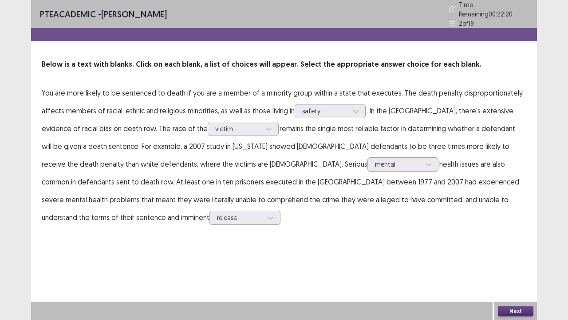
click at [505, 244] on button "Next" at bounding box center [516, 311] width 36 height 11
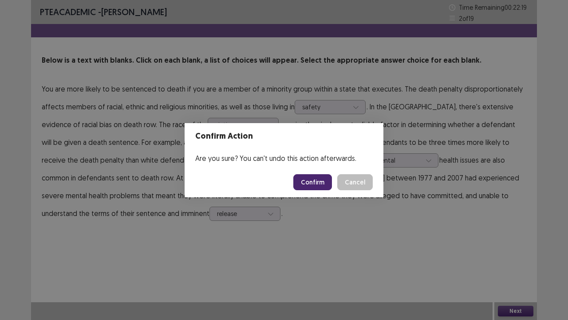
click at [318, 181] on button "Confirm" at bounding box center [313, 182] width 39 height 16
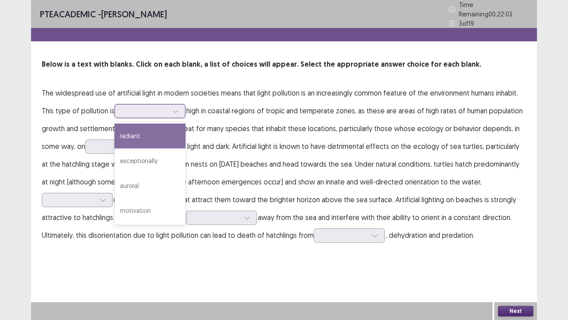
click at [136, 112] on div at bounding box center [145, 111] width 48 height 10
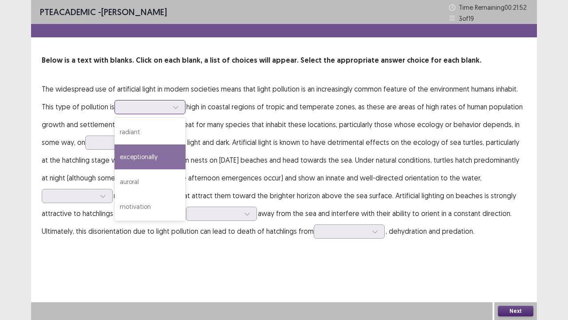
click at [142, 152] on div "exceptionally" at bounding box center [150, 156] width 71 height 25
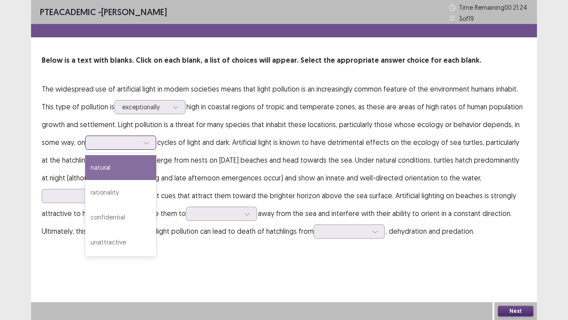
click at [99, 147] on div at bounding box center [116, 142] width 48 height 10
click at [103, 163] on div "natural" at bounding box center [120, 167] width 71 height 25
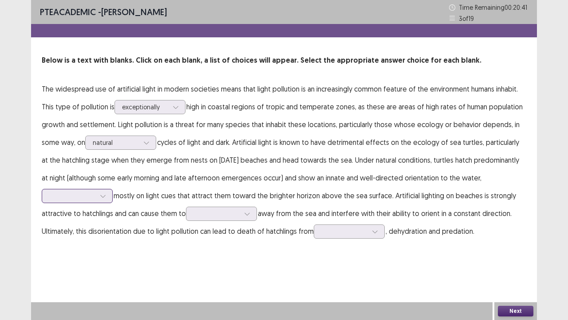
click at [108, 202] on div at bounding box center [102, 195] width 13 height 13
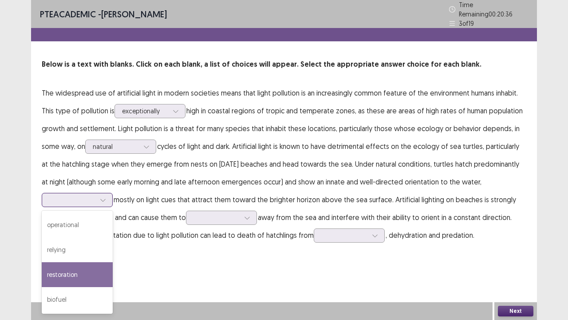
click at [95, 244] on div "restoration" at bounding box center [77, 274] width 71 height 25
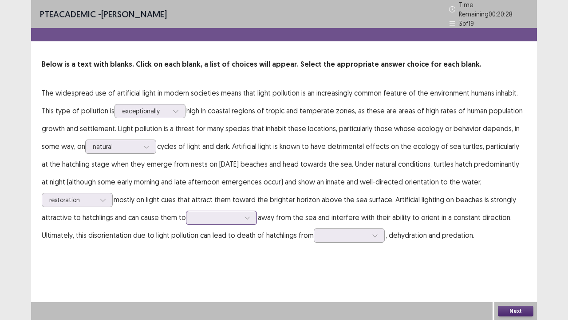
click at [213, 213] on div at bounding box center [217, 217] width 46 height 8
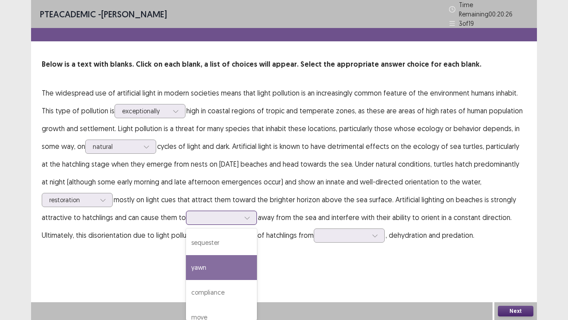
scroll to position [11, 0]
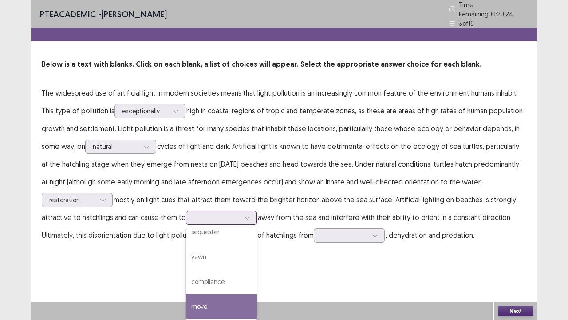
click at [217, 244] on div "move" at bounding box center [221, 306] width 71 height 25
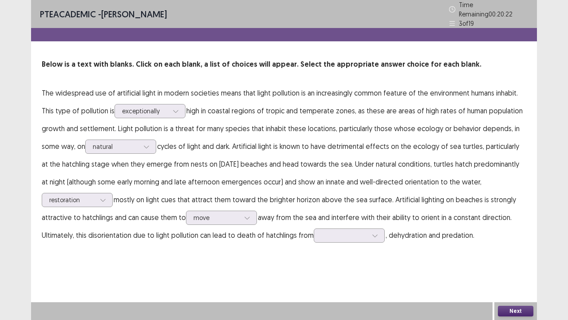
click at [309, 232] on p "The widespread use of artificial light in modern societies means that light pol…" at bounding box center [284, 164] width 485 height 160
click at [316, 230] on div at bounding box center [349, 235] width 71 height 14
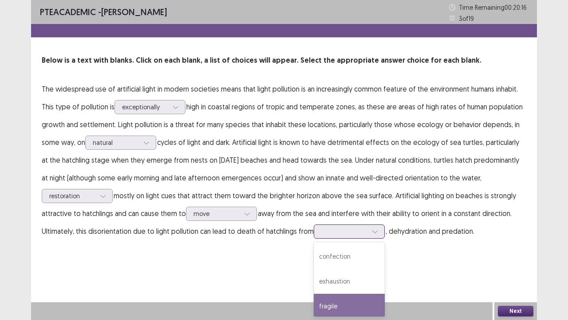
scroll to position [28, 0]
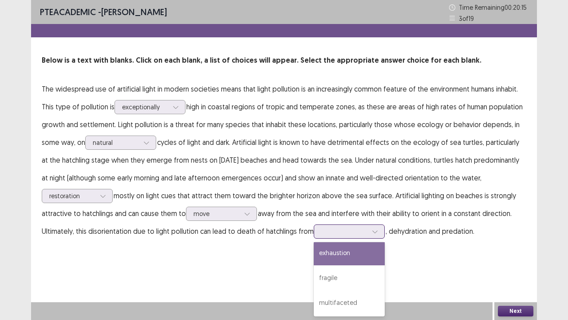
click at [339, 244] on div "exhaustion" at bounding box center [349, 252] width 71 height 25
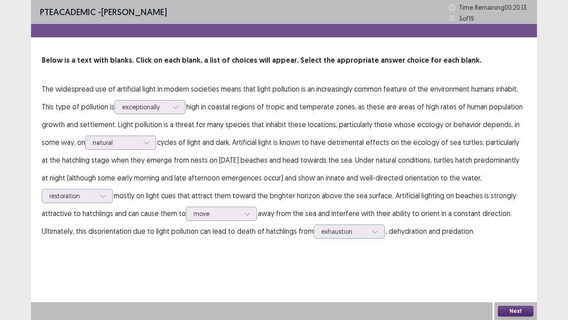
click at [502, 244] on button "Next" at bounding box center [516, 311] width 36 height 11
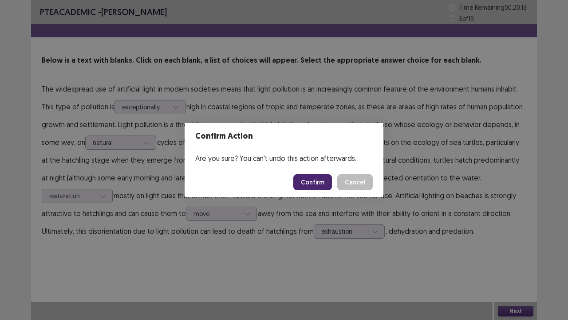
click at [303, 187] on button "Confirm" at bounding box center [313, 182] width 39 height 16
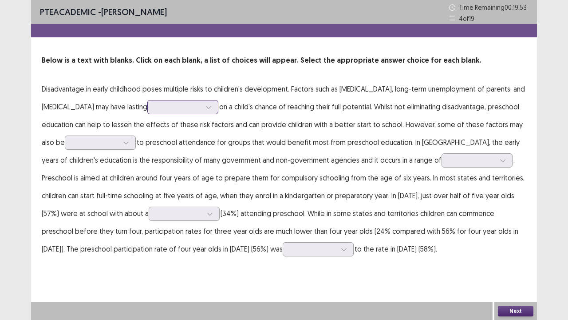
click at [201, 104] on div at bounding box center [178, 107] width 46 height 8
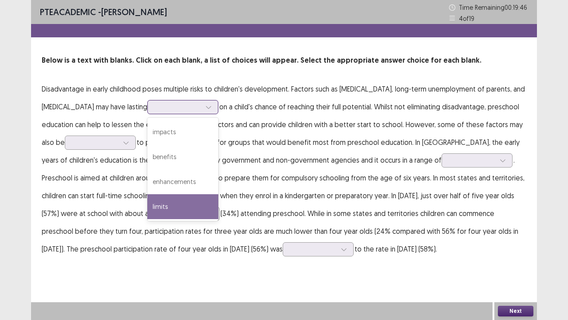
click at [205, 205] on div "limits" at bounding box center [182, 206] width 71 height 25
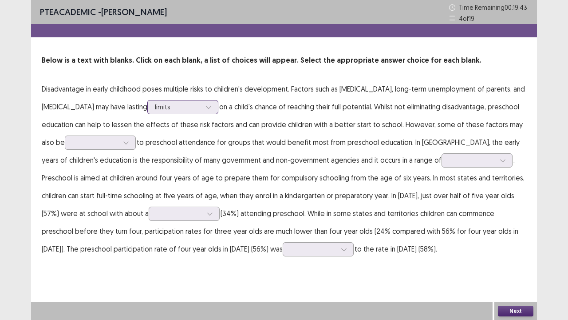
click at [201, 106] on div at bounding box center [178, 107] width 46 height 8
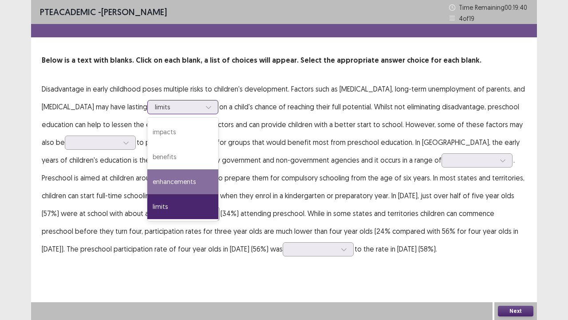
click at [219, 178] on div "enhancements" at bounding box center [182, 181] width 71 height 25
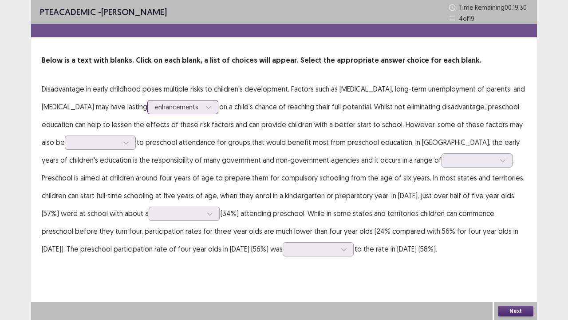
click at [215, 107] on div at bounding box center [208, 106] width 13 height 13
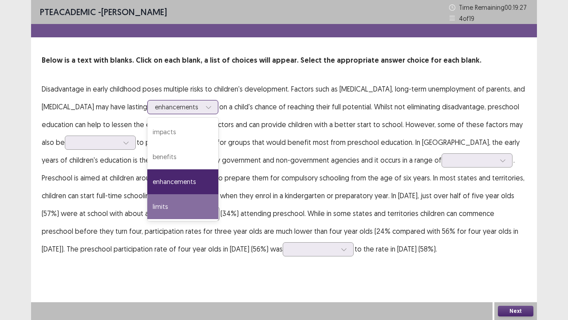
click at [217, 194] on div "limits" at bounding box center [182, 206] width 71 height 25
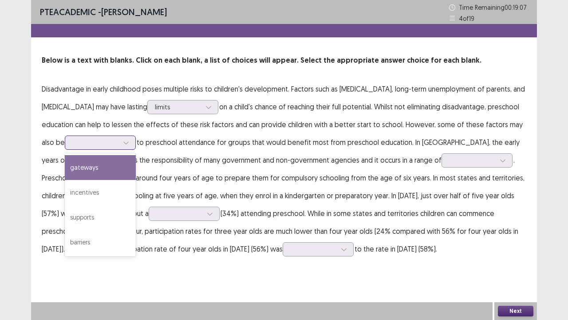
click at [136, 149] on div at bounding box center [100, 142] width 71 height 14
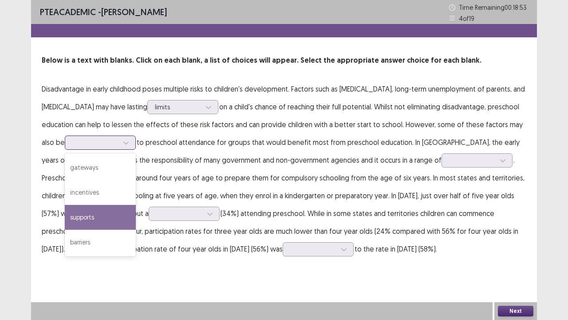
click at [136, 216] on div "supports" at bounding box center [100, 217] width 71 height 25
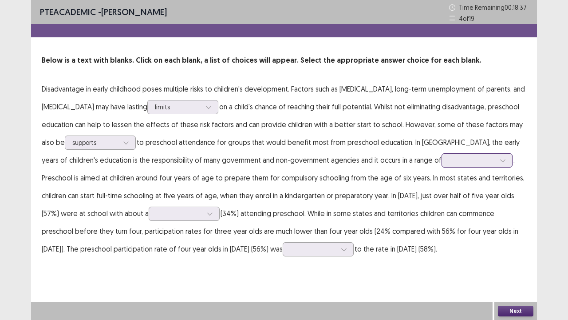
click at [460, 160] on div at bounding box center [472, 160] width 46 height 8
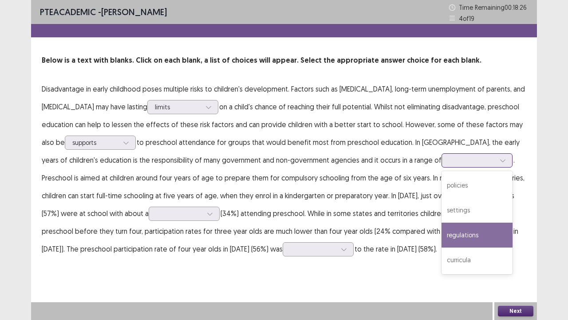
drag, startPoint x: 469, startPoint y: 226, endPoint x: 466, endPoint y: 222, distance: 5.1
click at [468, 226] on div "regulations" at bounding box center [477, 234] width 71 height 25
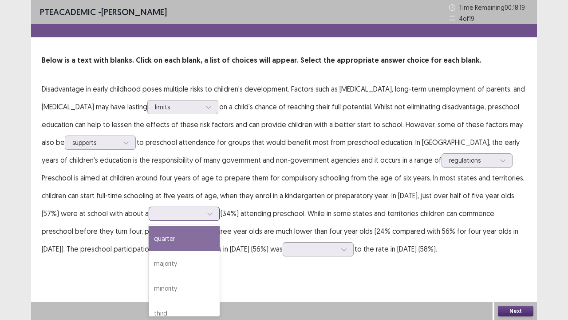
click at [156, 211] on div at bounding box center [179, 213] width 46 height 8
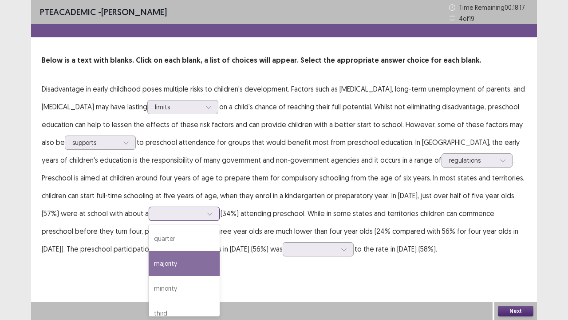
scroll to position [11, 0]
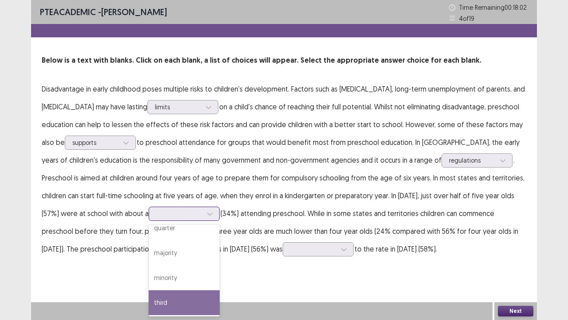
click at [154, 244] on div "third" at bounding box center [184, 302] width 71 height 25
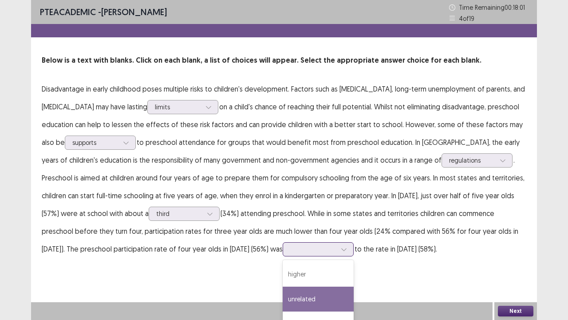
scroll to position [43, 0]
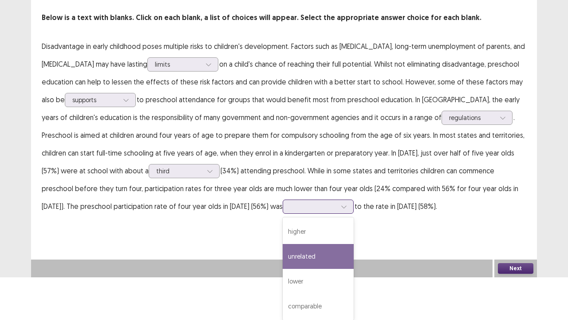
click at [283, 214] on div "4 results available. Use Up and Down to choose options, press Enter to select t…" at bounding box center [318, 206] width 71 height 14
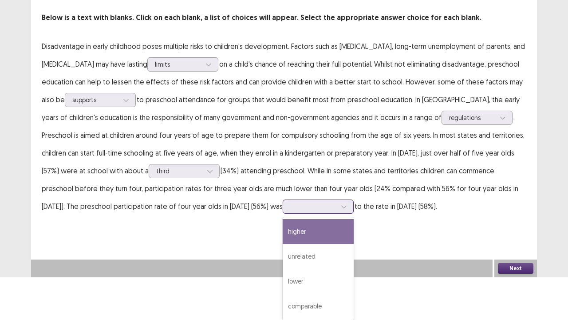
click at [283, 234] on div "higher" at bounding box center [318, 231] width 71 height 25
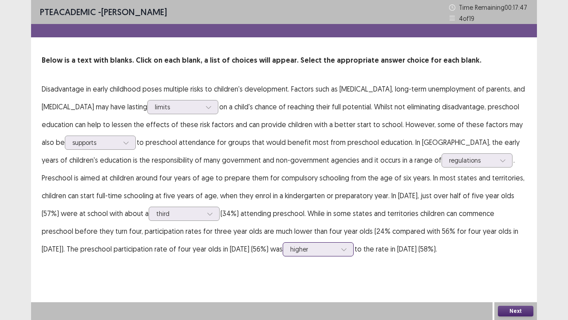
scroll to position [0, 0]
click at [516, 244] on button "Next" at bounding box center [516, 311] width 36 height 11
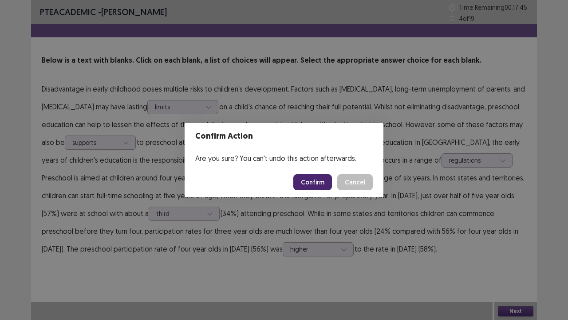
click at [325, 186] on button "Confirm" at bounding box center [313, 182] width 39 height 16
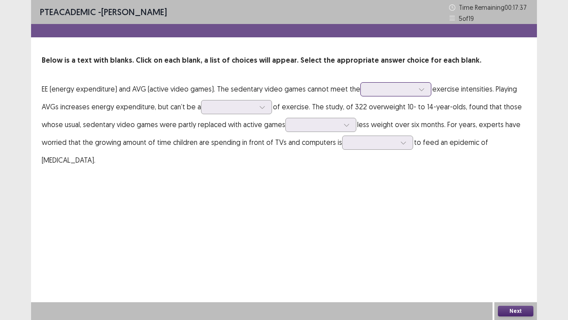
click at [375, 87] on div at bounding box center [391, 89] width 46 height 8
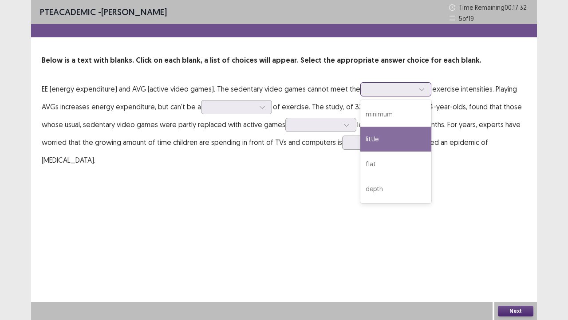
click at [389, 147] on div "little" at bounding box center [396, 139] width 71 height 25
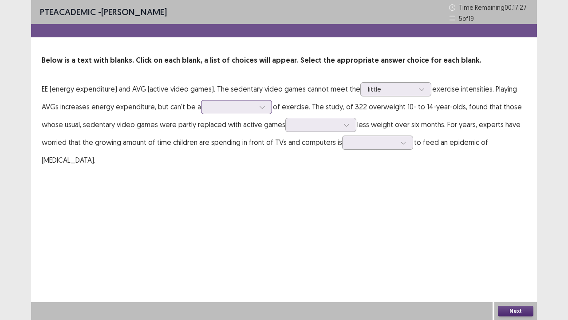
click at [221, 109] on div at bounding box center [232, 107] width 46 height 8
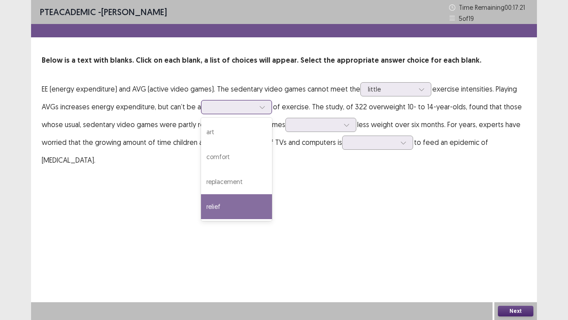
click at [236, 200] on div "relief" at bounding box center [236, 206] width 71 height 25
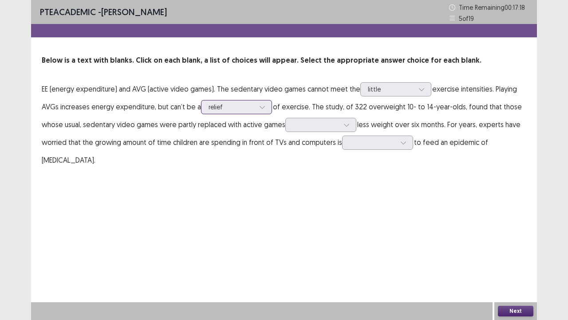
click at [245, 107] on div at bounding box center [232, 107] width 46 height 8
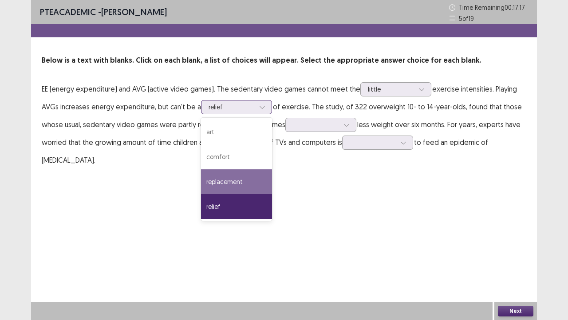
click at [250, 174] on div "replacement" at bounding box center [236, 181] width 71 height 25
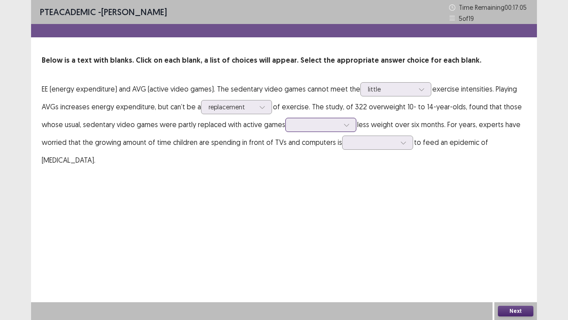
click at [298, 124] on div at bounding box center [316, 124] width 46 height 8
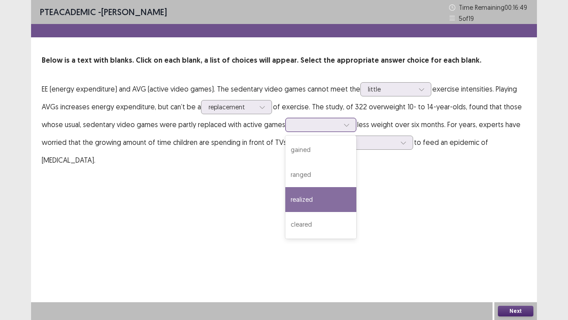
click at [313, 194] on div "realized" at bounding box center [321, 199] width 71 height 25
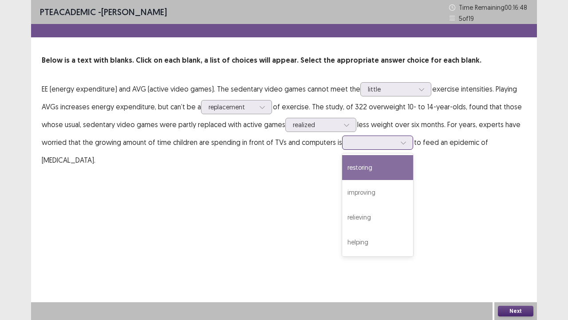
click at [362, 145] on div at bounding box center [373, 142] width 46 height 8
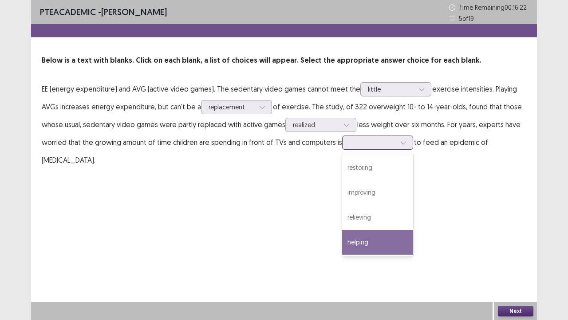
drag, startPoint x: 377, startPoint y: 236, endPoint x: 385, endPoint y: 238, distance: 8.1
click at [377, 236] on div "helping" at bounding box center [377, 242] width 71 height 25
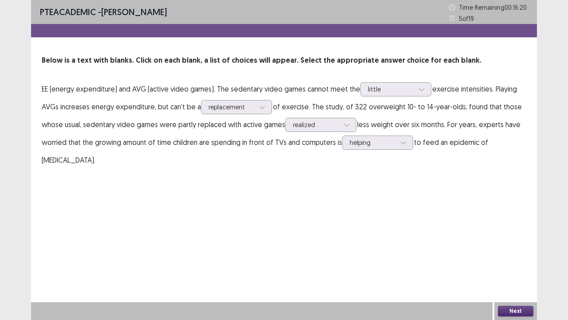
click at [512, 244] on button "Next" at bounding box center [516, 311] width 36 height 11
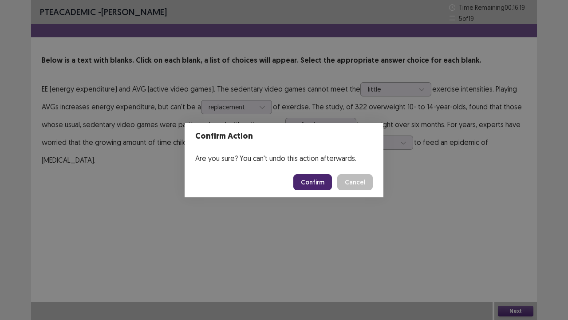
click at [303, 180] on button "Confirm" at bounding box center [313, 182] width 39 height 16
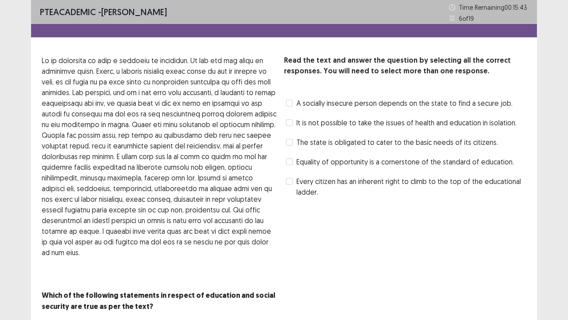
click at [298, 184] on span "Every citizen has an inherent right to climb to the top of the educational ladd…" at bounding box center [412, 186] width 230 height 21
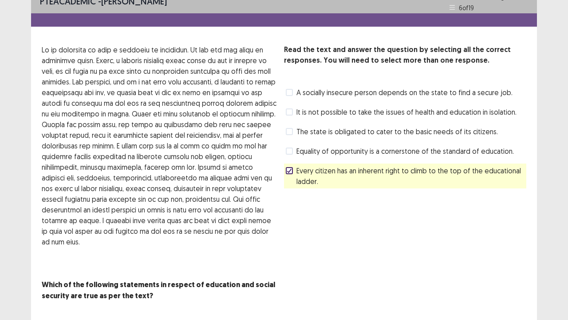
scroll to position [20, 0]
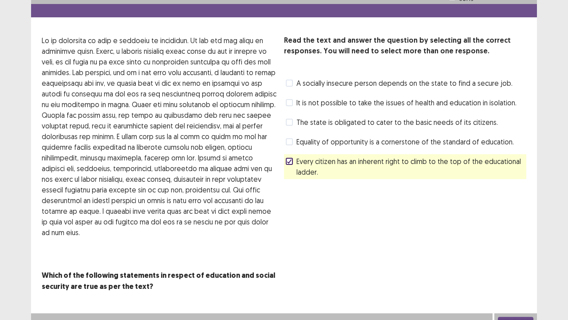
click at [523, 244] on button "Next" at bounding box center [516, 322] width 36 height 11
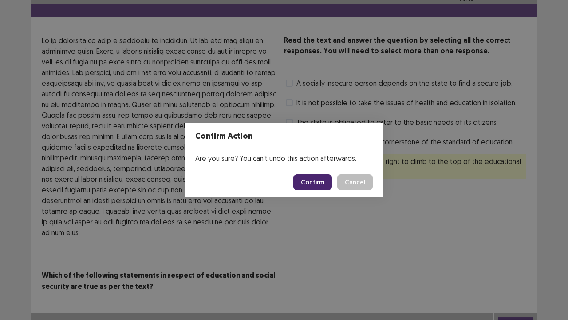
click at [323, 179] on button "Confirm" at bounding box center [313, 182] width 39 height 16
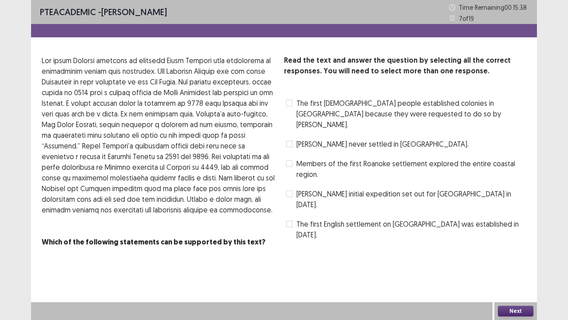
click at [290, 103] on span at bounding box center [289, 102] width 7 height 7
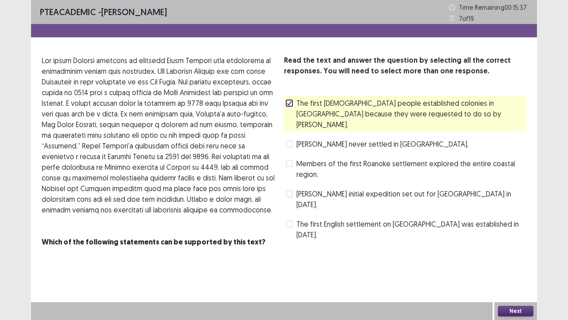
click at [525, 244] on button "Next" at bounding box center [516, 311] width 36 height 11
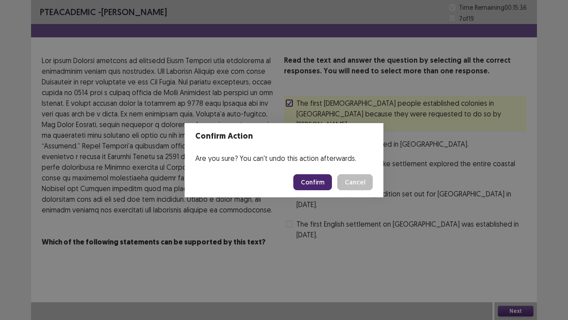
click at [320, 180] on button "Confirm" at bounding box center [313, 182] width 39 height 16
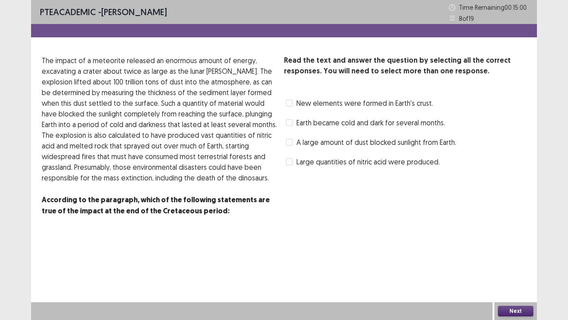
click at [294, 141] on label "A large amount of dust blocked sunlight from Earth." at bounding box center [371, 142] width 171 height 11
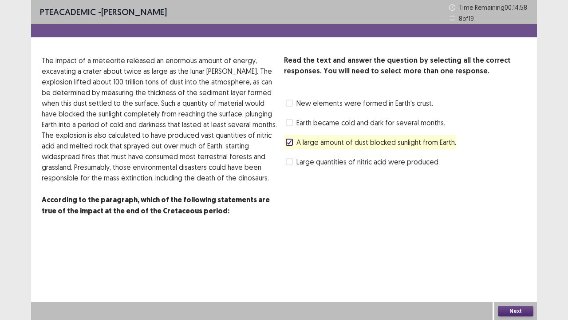
click at [530, 244] on button "Next" at bounding box center [516, 311] width 36 height 11
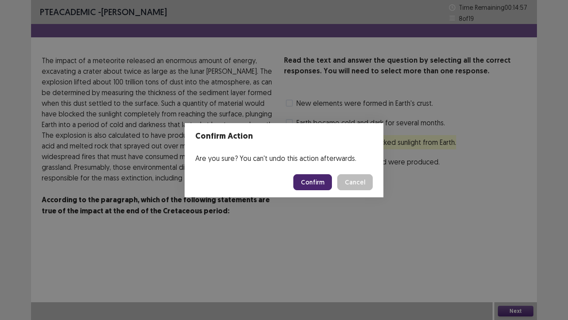
click at [322, 182] on button "Confirm" at bounding box center [313, 182] width 39 height 16
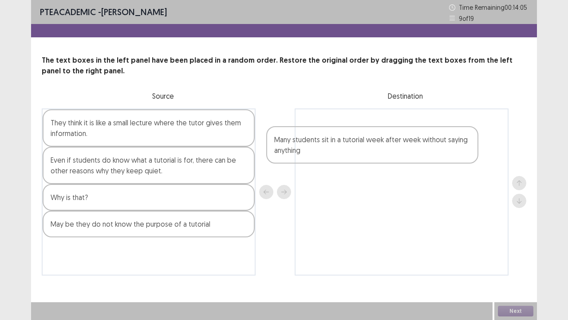
drag, startPoint x: 192, startPoint y: 169, endPoint x: 419, endPoint y: 148, distance: 227.9
click at [419, 148] on div "They think it is like a small lecture where the tutor gives them information. M…" at bounding box center [284, 191] width 485 height 167
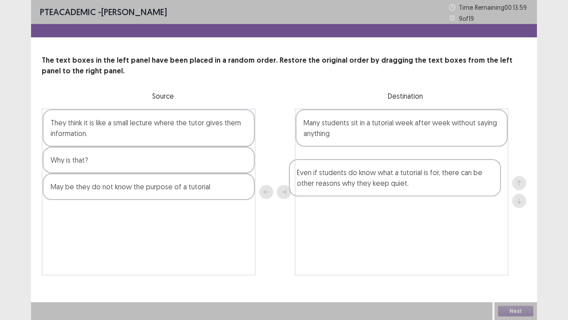
drag, startPoint x: 101, startPoint y: 178, endPoint x: 350, endPoint y: 187, distance: 249.3
click at [350, 187] on div "They think it is like a small lecture where the tutor gives them information. E…" at bounding box center [284, 191] width 485 height 167
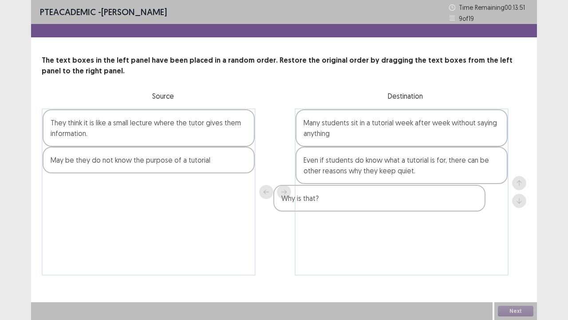
drag, startPoint x: 163, startPoint y: 166, endPoint x: 398, endPoint y: 204, distance: 237.6
click at [398, 204] on div "They think it is like a small lecture where the tutor gives them information. W…" at bounding box center [284, 191] width 485 height 167
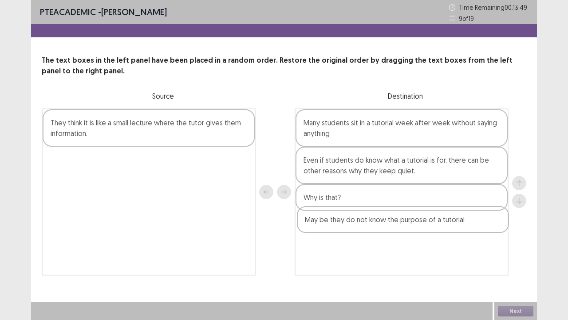
drag, startPoint x: 148, startPoint y: 167, endPoint x: 406, endPoint y: 227, distance: 264.6
click at [406, 227] on div "They think it is like a small lecture where the tutor gives them information. M…" at bounding box center [284, 191] width 485 height 167
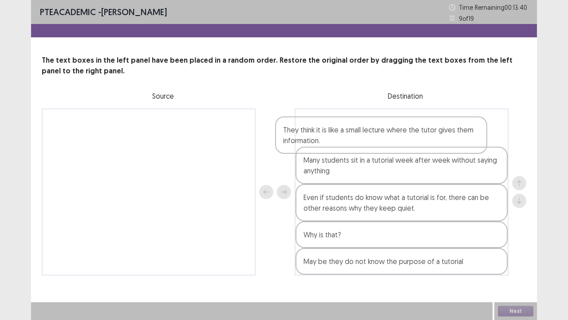
drag, startPoint x: 222, startPoint y: 131, endPoint x: 429, endPoint y: 139, distance: 207.5
click at [429, 139] on div "They think it is like a small lecture where the tutor gives them information. M…" at bounding box center [284, 191] width 485 height 167
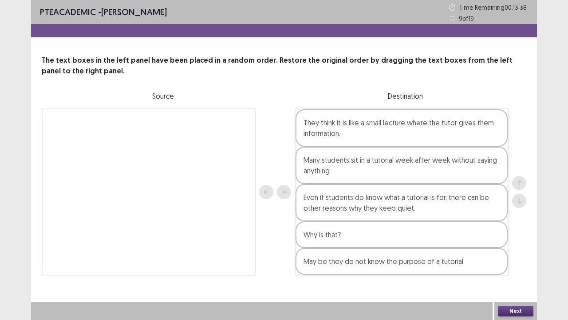
click at [519, 244] on button "Next" at bounding box center [516, 311] width 36 height 11
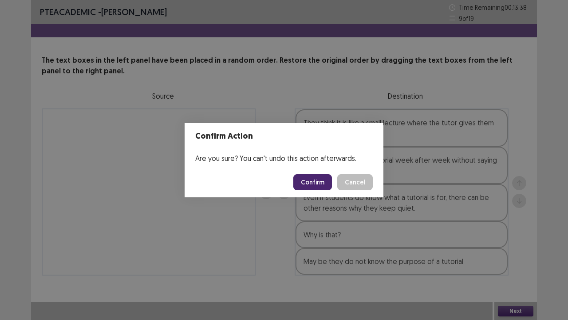
click at [306, 187] on button "Confirm" at bounding box center [313, 182] width 39 height 16
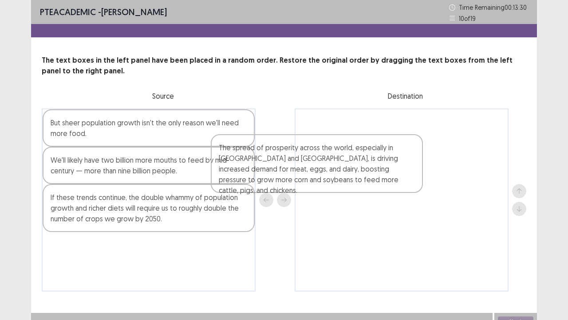
drag, startPoint x: 211, startPoint y: 182, endPoint x: 418, endPoint y: 164, distance: 208.2
click at [418, 164] on div "But sheer population growth isn't the only reason we'll need more food. The spr…" at bounding box center [284, 199] width 485 height 183
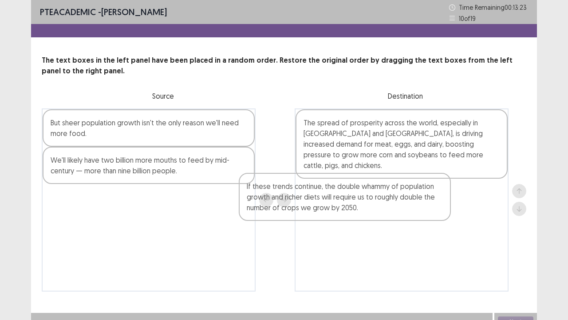
drag, startPoint x: 203, startPoint y: 215, endPoint x: 421, endPoint y: 203, distance: 218.8
click at [421, 203] on div "But sheer population growth isn't the only reason we'll need more food. We'll l…" at bounding box center [284, 199] width 485 height 183
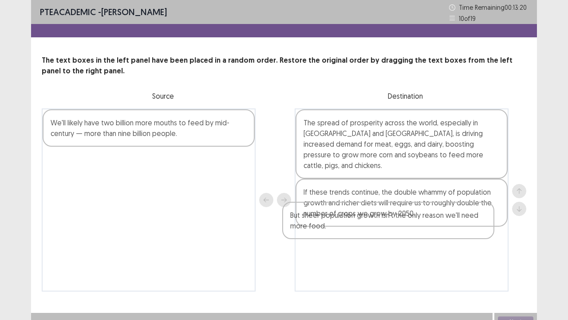
drag, startPoint x: 144, startPoint y: 140, endPoint x: 387, endPoint y: 236, distance: 261.6
click at [387, 236] on div "But sheer population growth isn't the only reason we'll need more food. We'll l…" at bounding box center [284, 199] width 485 height 183
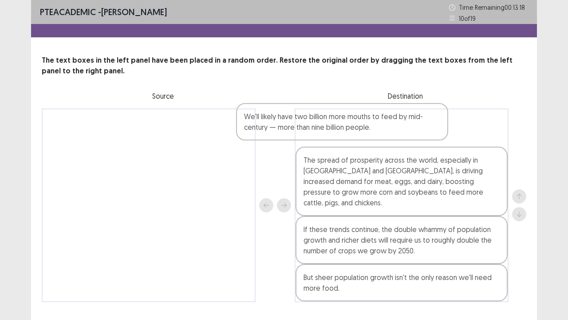
drag, startPoint x: 211, startPoint y: 141, endPoint x: 411, endPoint y: 132, distance: 200.0
click at [411, 132] on div "We'll likely have two billion more mouths to feed by mid-century — more than ni…" at bounding box center [284, 205] width 485 height 194
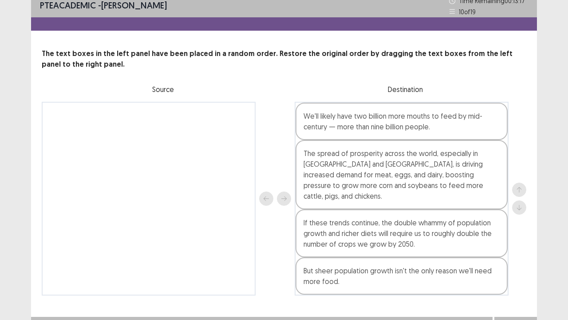
scroll to position [11, 0]
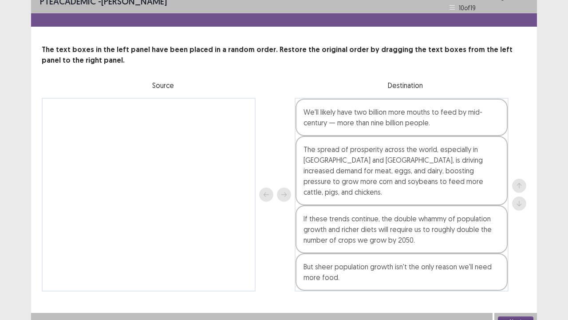
click at [515, 244] on button "Next" at bounding box center [516, 321] width 36 height 11
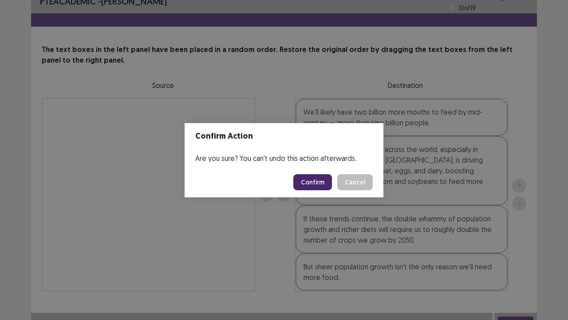
click at [323, 185] on button "Confirm" at bounding box center [313, 182] width 39 height 16
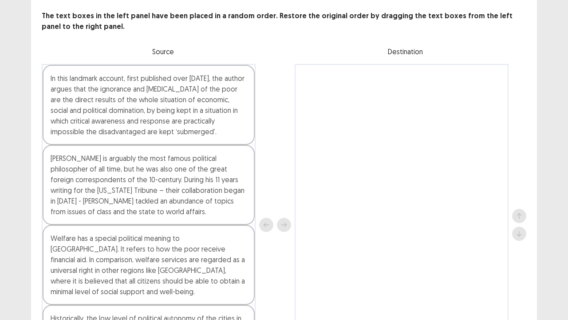
scroll to position [133, 0]
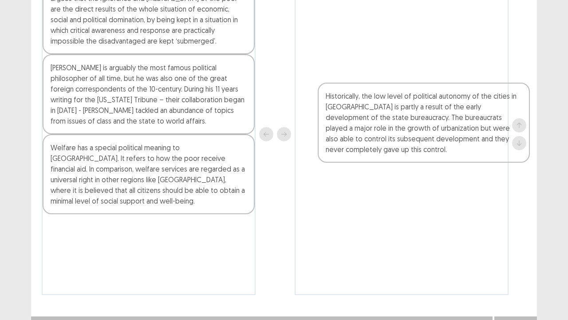
drag, startPoint x: 134, startPoint y: 238, endPoint x: 384, endPoint y: 110, distance: 280.6
click at [384, 110] on div "In this landmark account, first published over [DATE], the author argues that t…" at bounding box center [284, 134] width 485 height 322
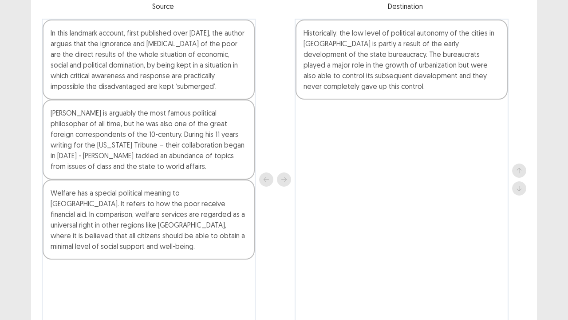
scroll to position [46, 0]
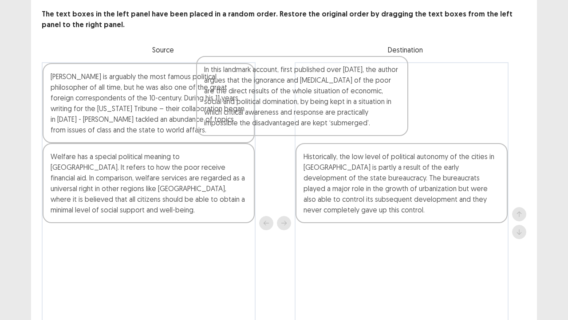
drag, startPoint x: 246, startPoint y: 128, endPoint x: 403, endPoint y: 121, distance: 157.8
click at [403, 121] on div "In this landmark account, first published over [DATE], the author argues that t…" at bounding box center [284, 223] width 485 height 322
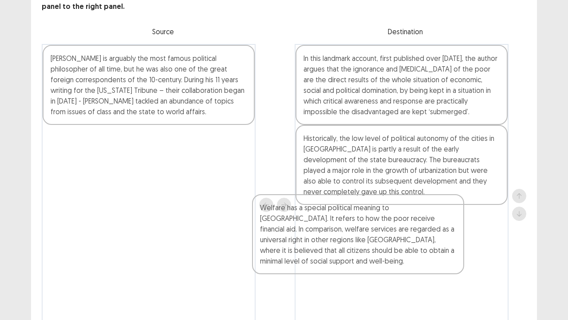
drag, startPoint x: 234, startPoint y: 166, endPoint x: 457, endPoint y: 215, distance: 228.2
click at [457, 216] on div "[PERSON_NAME] is arguably the most famous political philosopher of all time, bu…" at bounding box center [284, 205] width 485 height 322
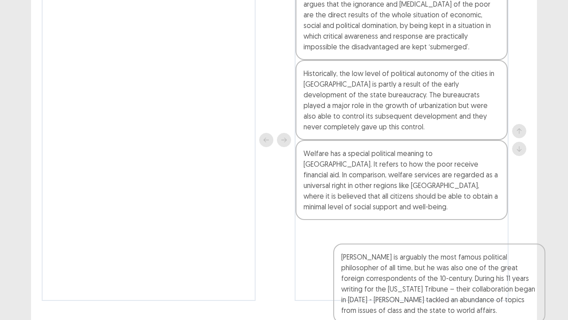
scroll to position [149, 0]
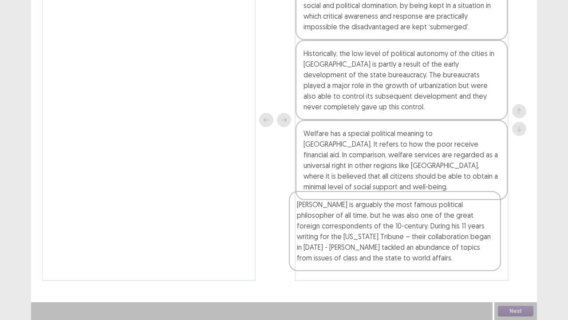
drag, startPoint x: 203, startPoint y: 84, endPoint x: 451, endPoint y: 235, distance: 289.6
click at [451, 235] on div "[PERSON_NAME] is arguably the most famous political philosopher of all time, bu…" at bounding box center [284, 120] width 485 height 322
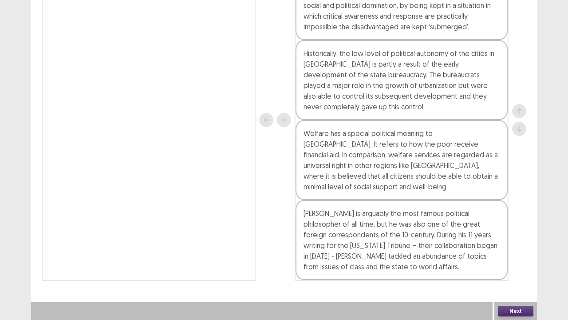
click at [514, 244] on button "Next" at bounding box center [516, 311] width 36 height 11
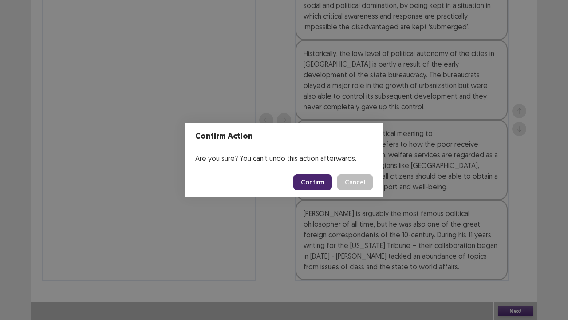
click at [322, 187] on button "Confirm" at bounding box center [313, 182] width 39 height 16
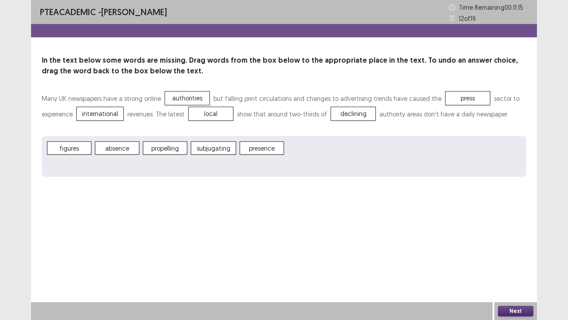
click at [518, 244] on button "Next" at bounding box center [516, 311] width 36 height 11
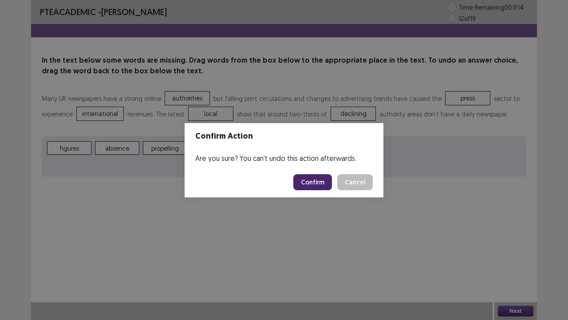
click at [322, 184] on button "Confirm" at bounding box center [313, 182] width 39 height 16
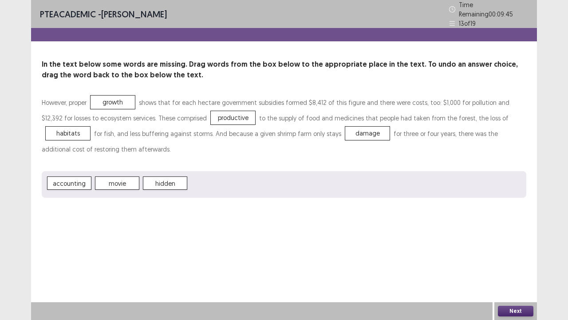
click at [503, 244] on button "Next" at bounding box center [516, 311] width 36 height 11
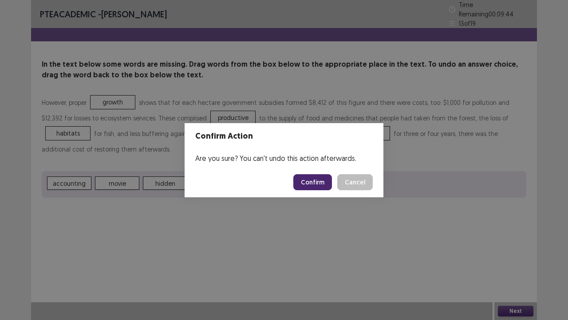
click at [315, 183] on button "Confirm" at bounding box center [313, 182] width 39 height 16
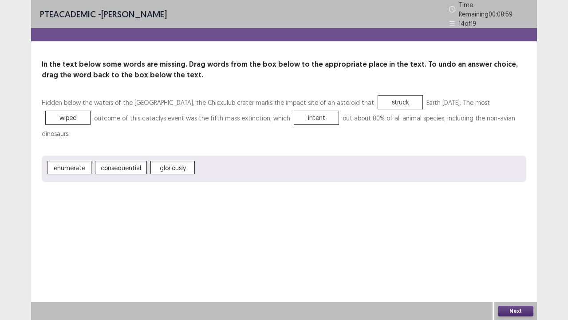
click at [502, 244] on button "Next" at bounding box center [516, 311] width 36 height 11
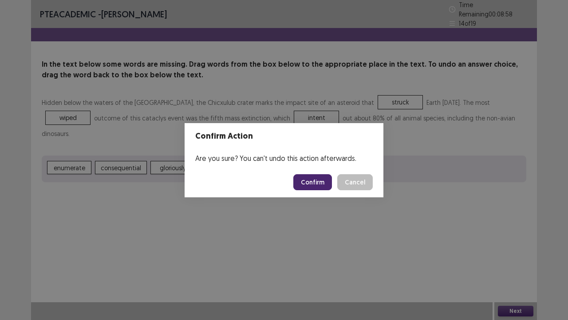
click at [320, 178] on button "Confirm" at bounding box center [313, 182] width 39 height 16
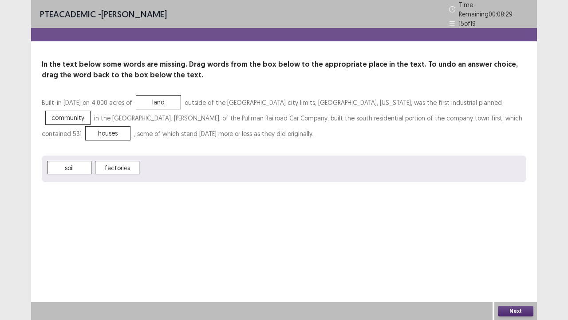
click at [517, 244] on button "Next" at bounding box center [516, 311] width 36 height 11
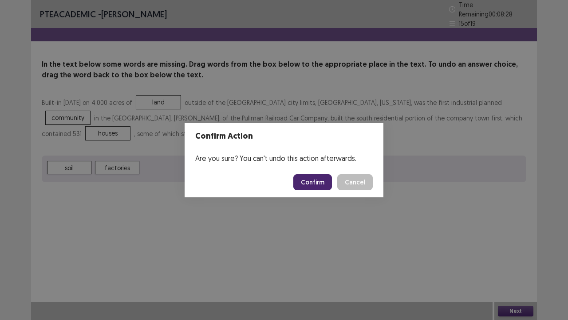
click at [321, 187] on button "Confirm" at bounding box center [313, 182] width 39 height 16
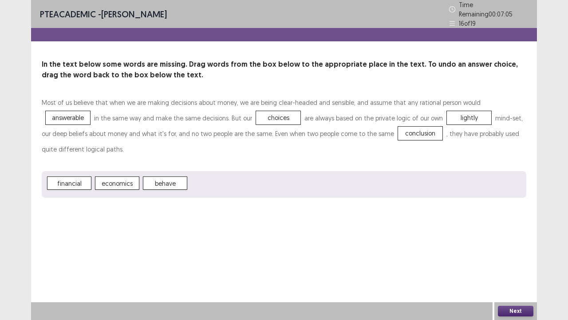
click at [525, 244] on button "Next" at bounding box center [516, 311] width 36 height 11
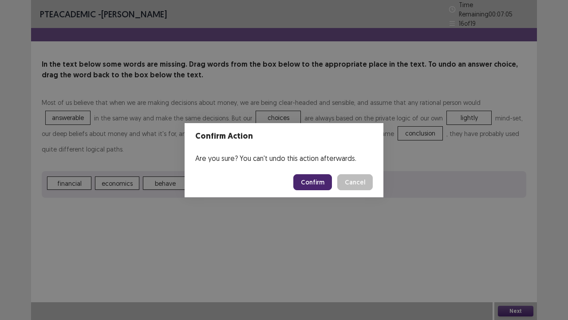
click at [322, 180] on button "Confirm" at bounding box center [313, 182] width 39 height 16
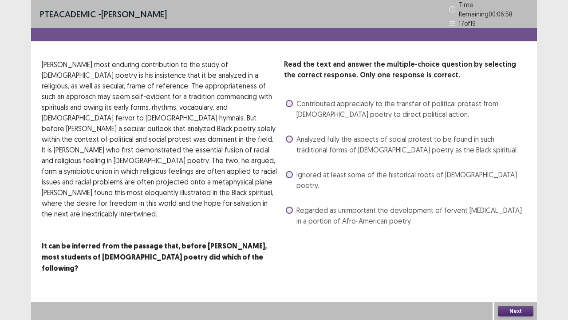
click at [295, 205] on label "Regarded as unimportant the development of fervent [MEDICAL_DATA] in a portion …" at bounding box center [406, 215] width 241 height 21
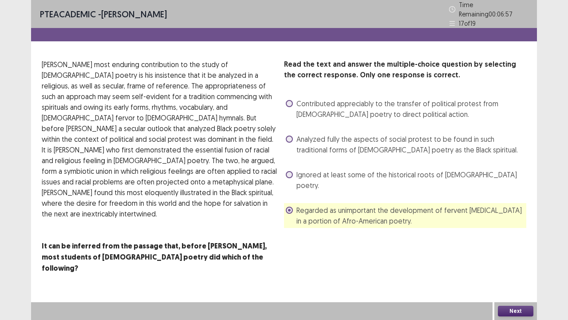
click at [508, 244] on button "Next" at bounding box center [516, 311] width 36 height 11
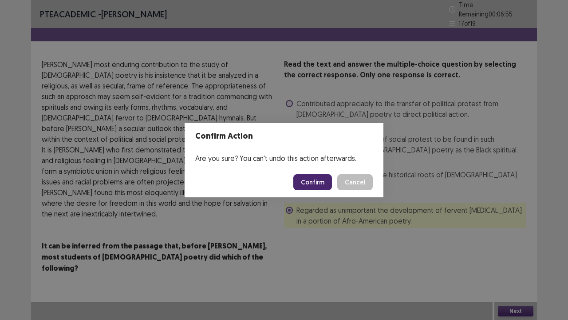
click at [327, 189] on button "Confirm" at bounding box center [313, 182] width 39 height 16
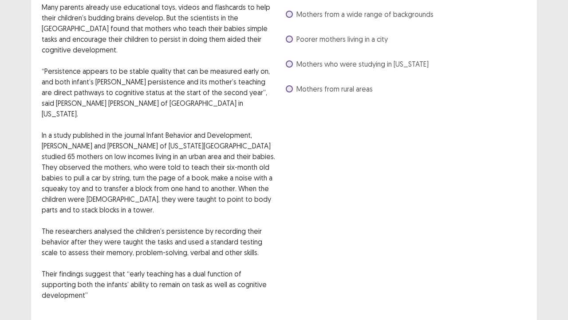
scroll to position [71, 0]
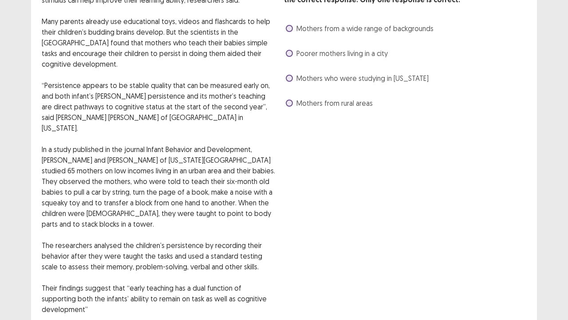
click at [296, 82] on label "Mothers who were studying in [US_STATE]" at bounding box center [357, 78] width 143 height 11
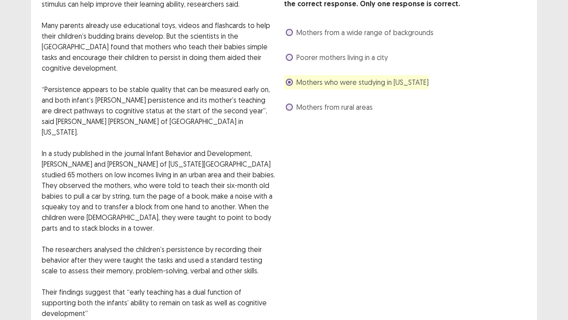
scroll to position [115, 0]
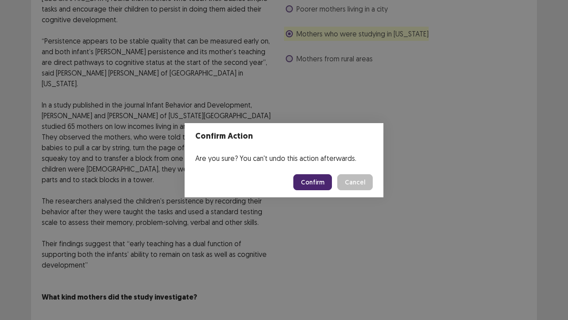
click at [316, 182] on button "Confirm" at bounding box center [313, 182] width 39 height 16
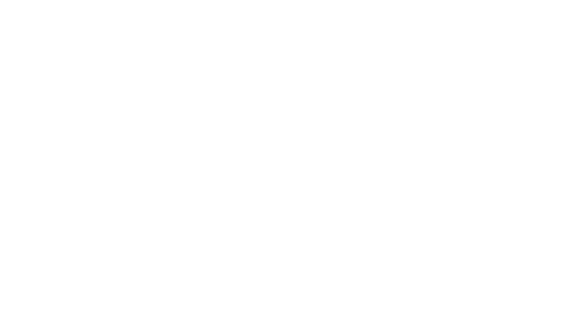
scroll to position [0, 0]
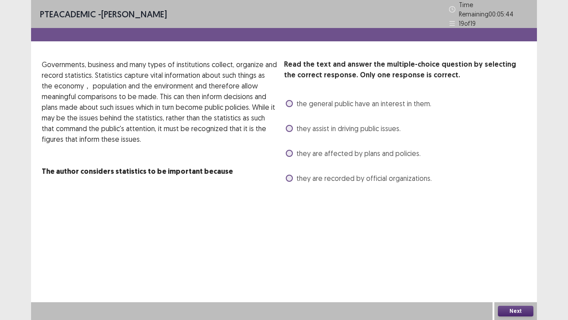
click at [289, 171] on div "they are recorded by official organizations." at bounding box center [358, 178] width 148 height 14
click at [290, 175] on span at bounding box center [289, 178] width 7 height 7
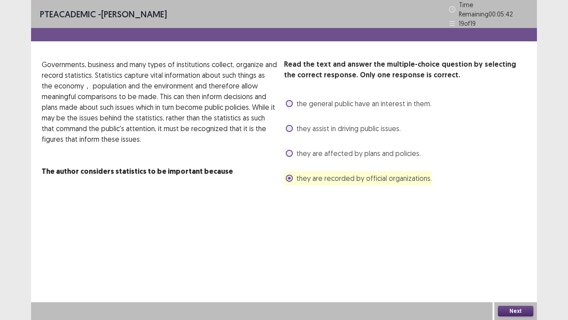
click at [523, 244] on button "Next" at bounding box center [516, 311] width 36 height 11
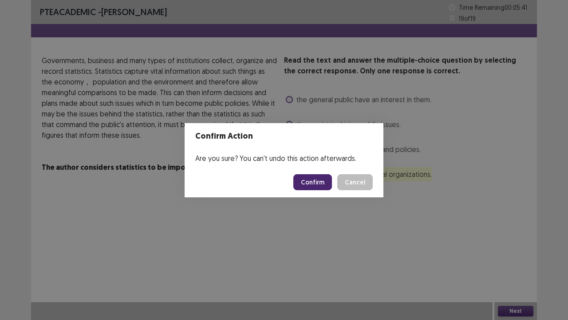
click at [319, 178] on button "Confirm" at bounding box center [313, 182] width 39 height 16
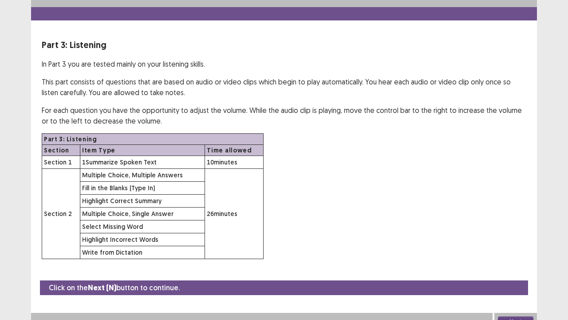
scroll to position [26, 0]
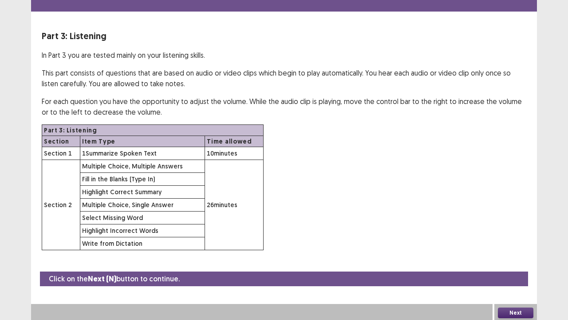
click at [515, 244] on button "Next" at bounding box center [516, 312] width 36 height 11
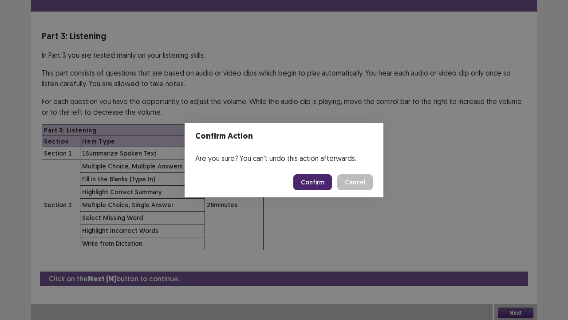
click at [318, 187] on button "Confirm" at bounding box center [313, 182] width 39 height 16
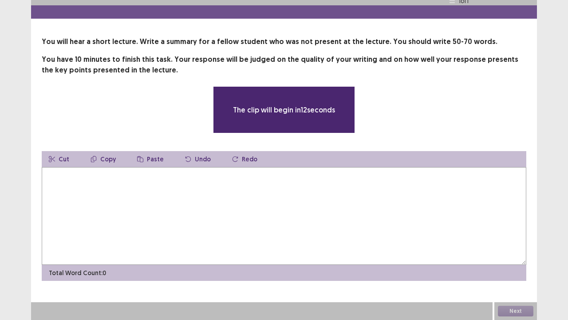
scroll to position [18, 0]
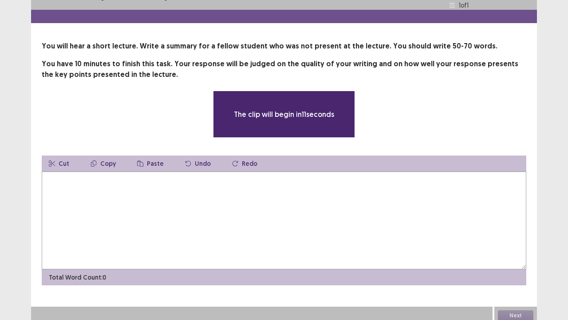
click at [212, 191] on textarea at bounding box center [284, 220] width 485 height 98
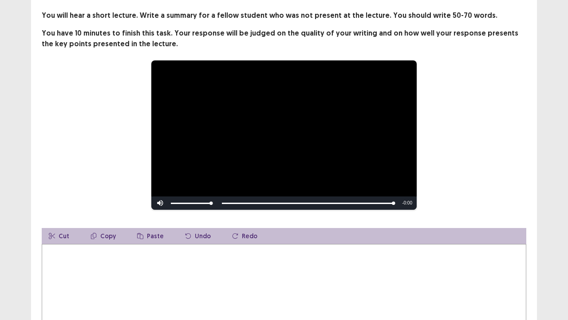
scroll to position [63, 0]
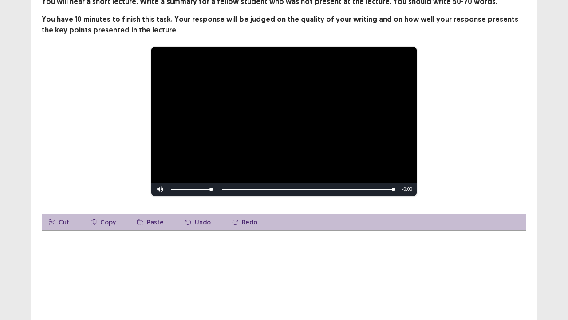
click at [166, 244] on textarea at bounding box center [284, 279] width 485 height 98
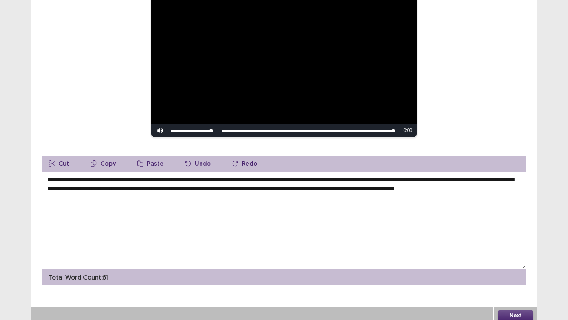
scroll to position [122, 0]
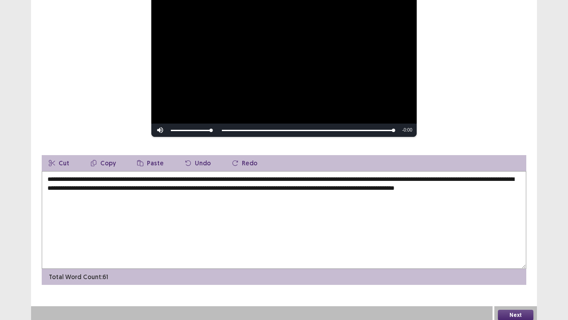
type textarea "**********"
click at [523, 244] on button "Next" at bounding box center [516, 315] width 36 height 11
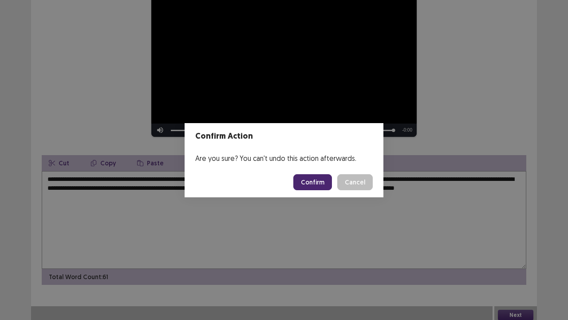
click at [312, 176] on button "Confirm" at bounding box center [313, 182] width 39 height 16
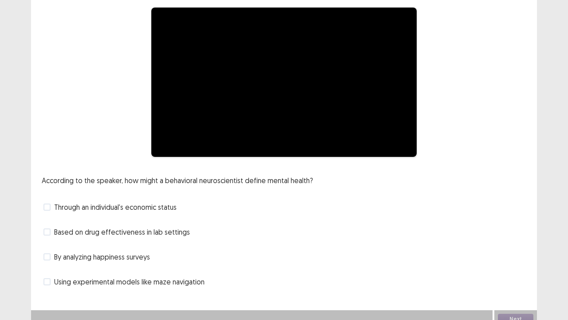
scroll to position [81, 0]
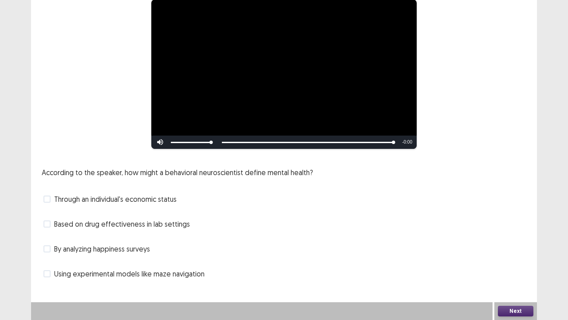
click at [51, 244] on label "By analyzing happiness surveys" at bounding box center [97, 248] width 107 height 11
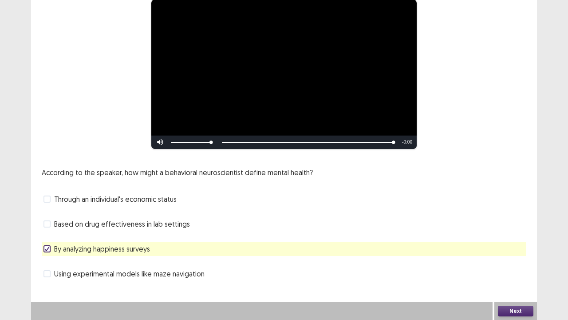
click at [509, 244] on button "Next" at bounding box center [516, 311] width 36 height 11
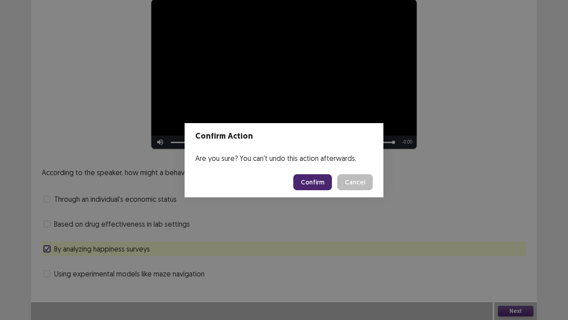
click at [320, 180] on button "Confirm" at bounding box center [313, 182] width 39 height 16
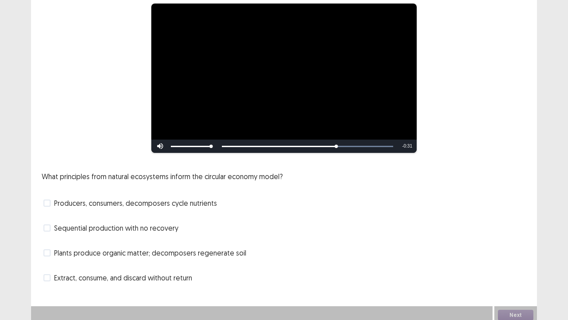
click at [48, 199] on span at bounding box center [47, 202] width 7 height 7
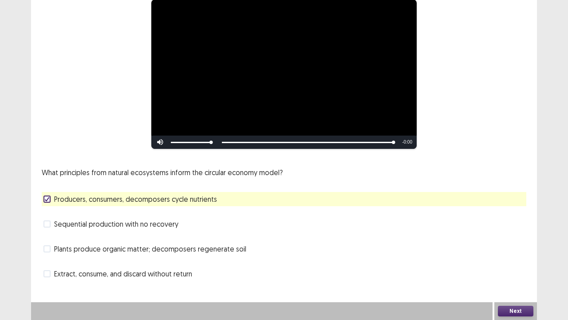
click at [511, 244] on button "Next" at bounding box center [516, 311] width 36 height 11
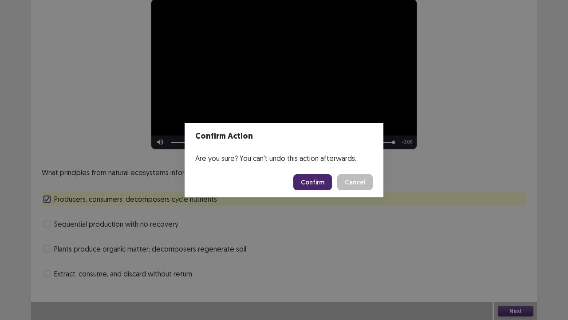
click at [326, 191] on footer "Confirm Cancel" at bounding box center [284, 182] width 199 height 30
click at [325, 183] on button "Confirm" at bounding box center [313, 182] width 39 height 16
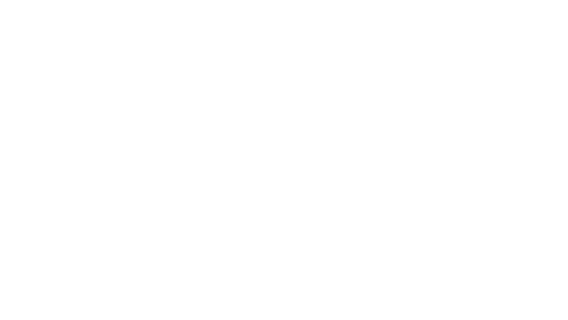
scroll to position [0, 0]
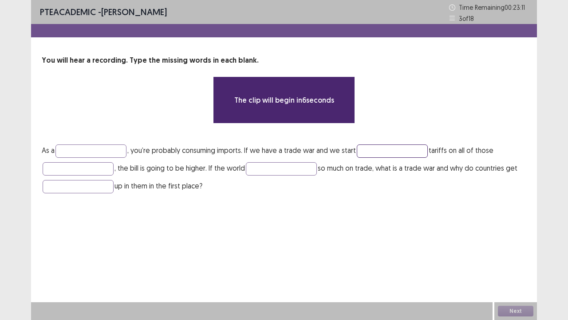
click at [364, 144] on input "text" at bounding box center [392, 150] width 71 height 13
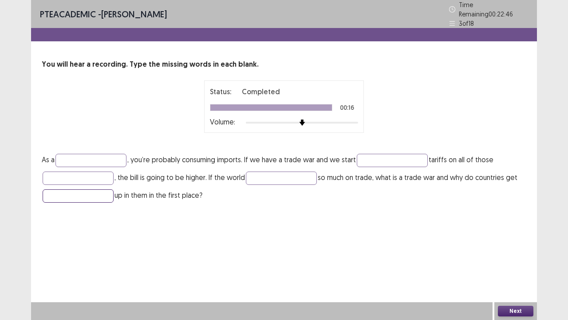
click at [82, 189] on input "text" at bounding box center [78, 195] width 71 height 13
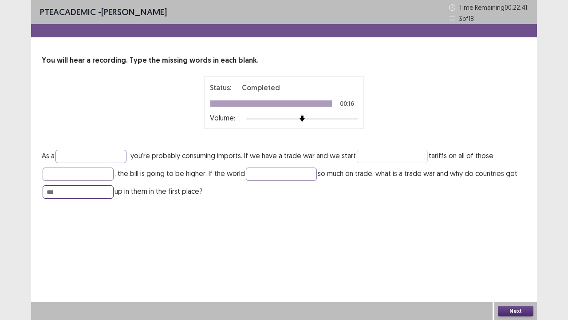
type input "***"
click at [367, 157] on input "text" at bounding box center [392, 156] width 71 height 13
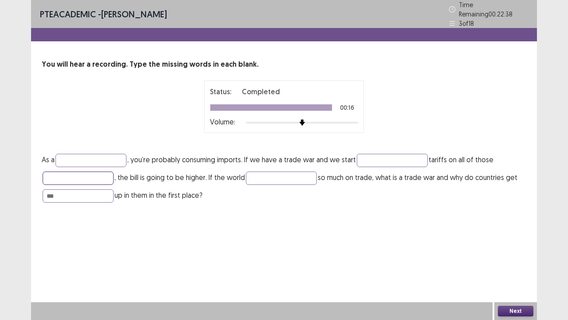
click at [91, 171] on input "text" at bounding box center [78, 177] width 71 height 13
type input "******"
click at [382, 154] on input "text" at bounding box center [392, 160] width 71 height 13
type input "****"
click at [522, 244] on button "Next" at bounding box center [516, 311] width 36 height 11
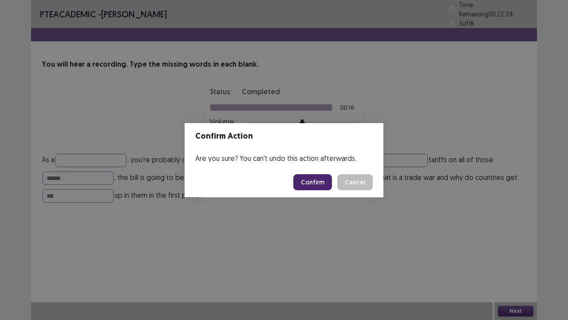
click at [326, 188] on button "Confirm" at bounding box center [313, 182] width 39 height 16
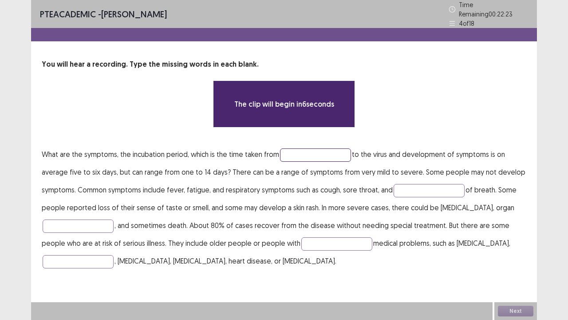
click at [311, 151] on input "text" at bounding box center [315, 154] width 71 height 13
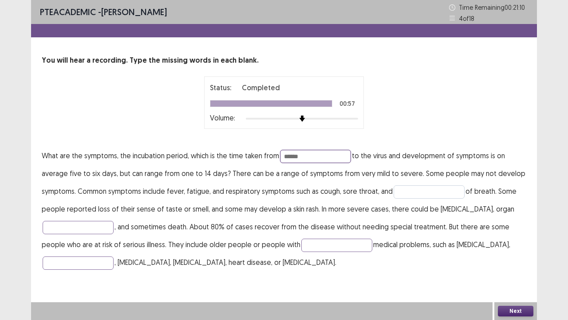
type input "******"
click at [426, 192] on input "text" at bounding box center [429, 191] width 71 height 13
click at [75, 223] on input "text" at bounding box center [78, 227] width 71 height 13
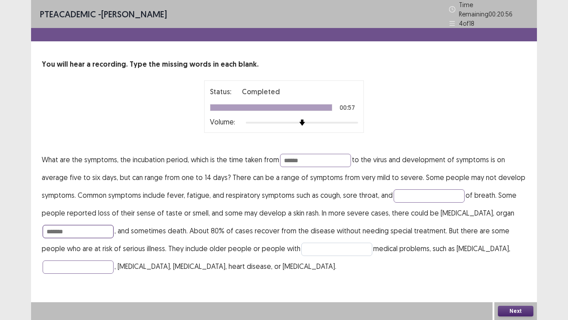
type input "*******"
click at [314, 244] on input "text" at bounding box center [337, 248] width 71 height 13
click at [83, 244] on input "text" at bounding box center [78, 266] width 71 height 13
type input "**********"
click at [516, 244] on button "Next" at bounding box center [516, 311] width 36 height 11
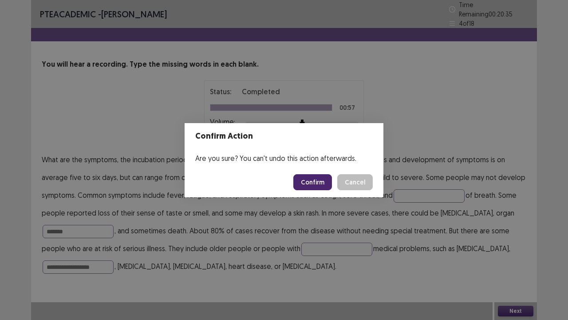
click at [310, 186] on button "Confirm" at bounding box center [313, 182] width 39 height 16
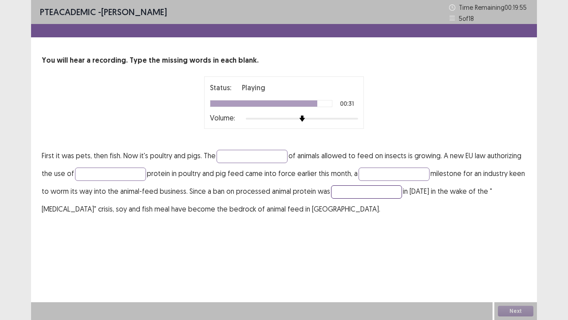
click at [385, 187] on input "text" at bounding box center [366, 191] width 71 height 13
type input "******"
click at [386, 170] on input "text" at bounding box center [394, 173] width 71 height 13
type input "**********"
click at [102, 171] on input "text" at bounding box center [110, 173] width 71 height 13
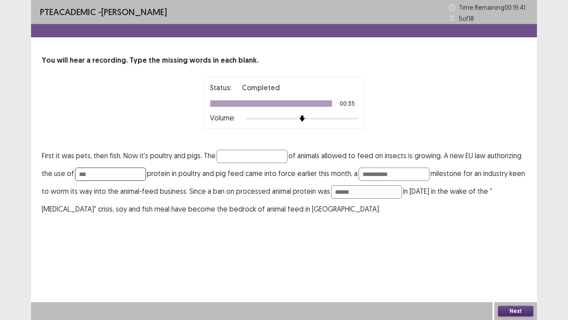
type input "****"
drag, startPoint x: 101, startPoint y: 171, endPoint x: 68, endPoint y: 171, distance: 32.4
click at [68, 171] on p "**********" at bounding box center [284, 182] width 485 height 71
click at [218, 153] on input "text" at bounding box center [252, 156] width 71 height 13
type input "****"
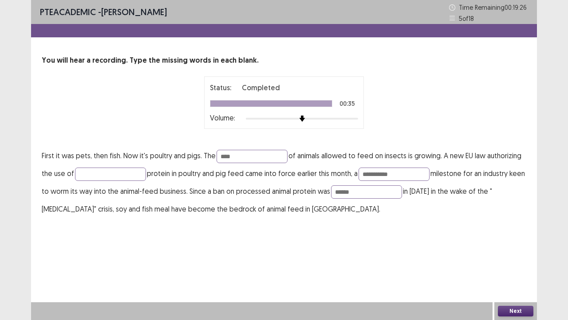
click at [507, 244] on button "Next" at bounding box center [516, 311] width 36 height 11
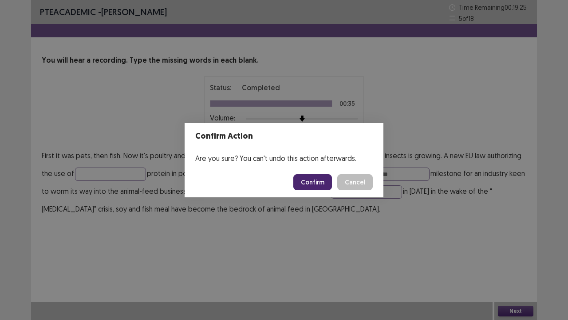
click at [316, 184] on button "Confirm" at bounding box center [313, 182] width 39 height 16
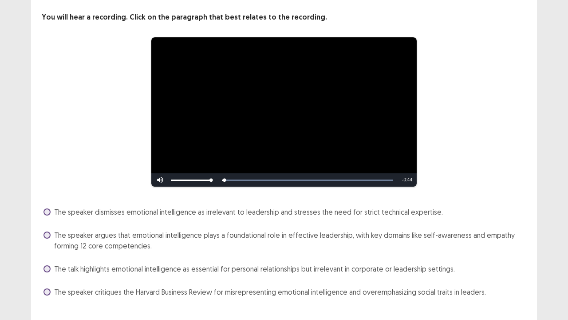
scroll to position [44, 0]
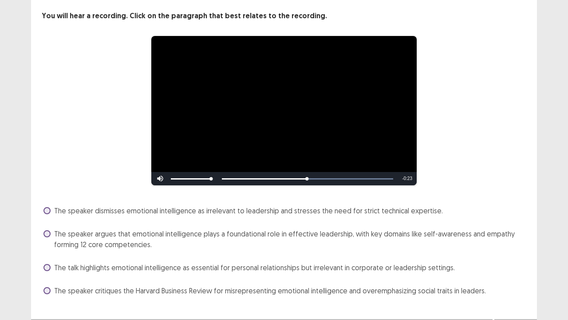
click at [52, 235] on label "The speaker argues that emotional intelligence plays a foundational role in eff…" at bounding box center [285, 238] width 483 height 21
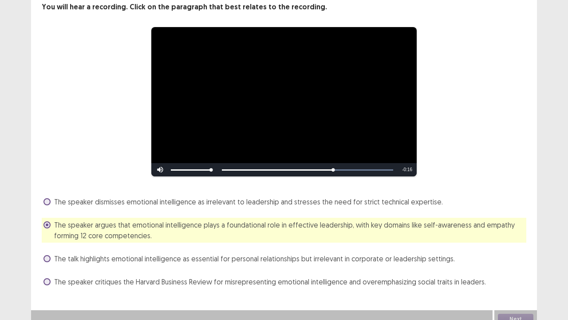
scroll to position [61, 0]
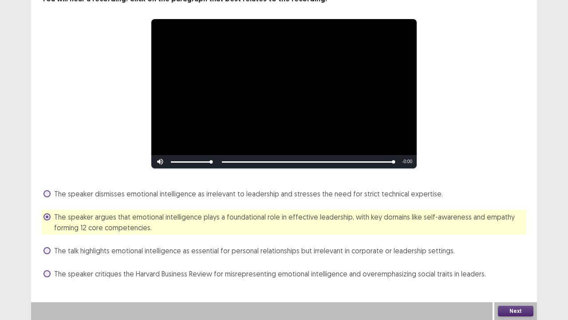
click at [508, 244] on button "Next" at bounding box center [516, 311] width 36 height 11
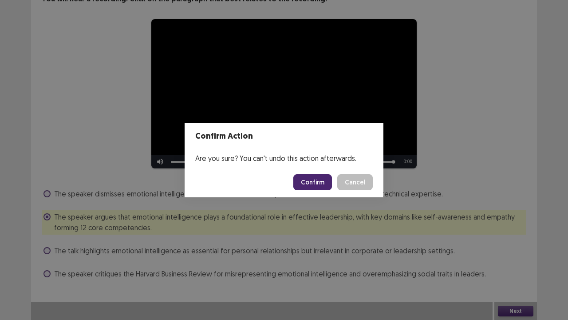
click at [304, 175] on button "Confirm" at bounding box center [313, 182] width 39 height 16
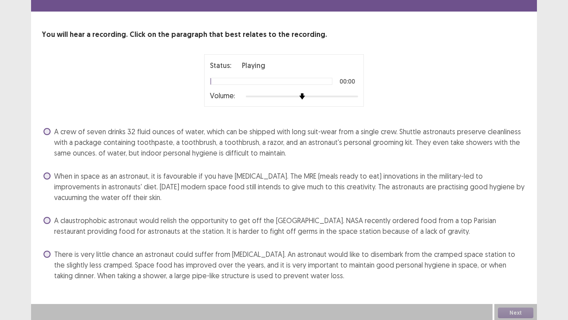
scroll to position [27, 0]
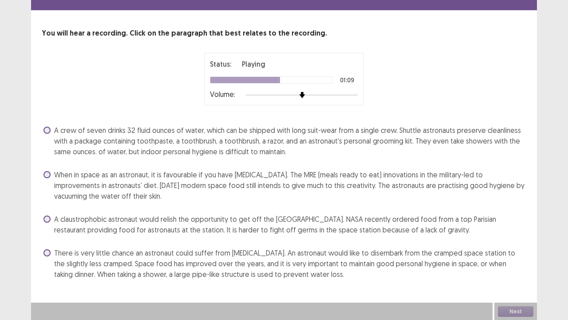
click at [45, 128] on span at bounding box center [47, 130] width 7 height 7
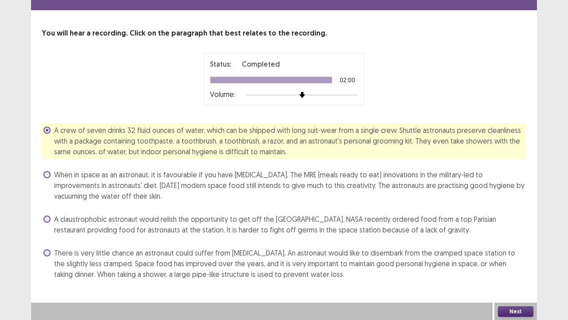
click at [507, 244] on button "Next" at bounding box center [516, 311] width 36 height 11
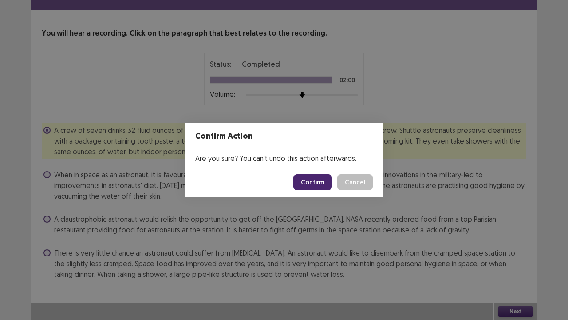
click at [309, 182] on button "Confirm" at bounding box center [313, 182] width 39 height 16
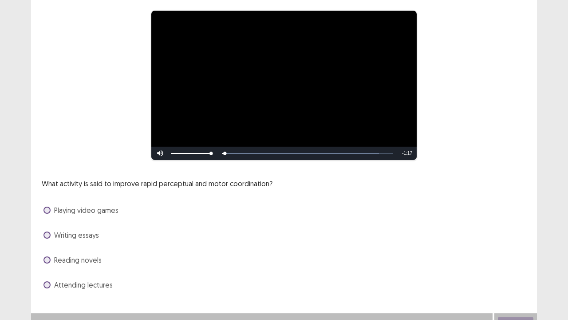
scroll to position [81, 0]
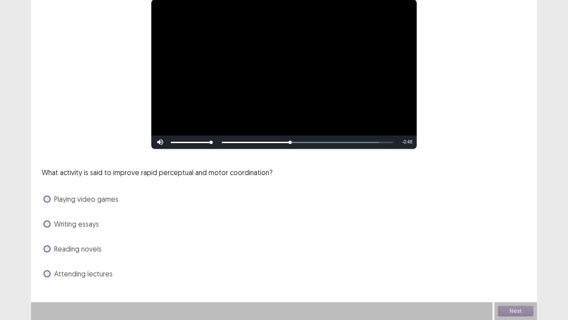
click at [57, 193] on div "Playing video games" at bounding box center [284, 199] width 485 height 14
click at [56, 198] on span "Playing video games" at bounding box center [86, 199] width 64 height 11
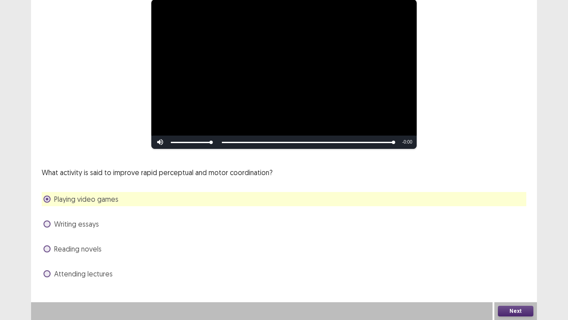
click at [514, 244] on button "Next" at bounding box center [516, 311] width 36 height 11
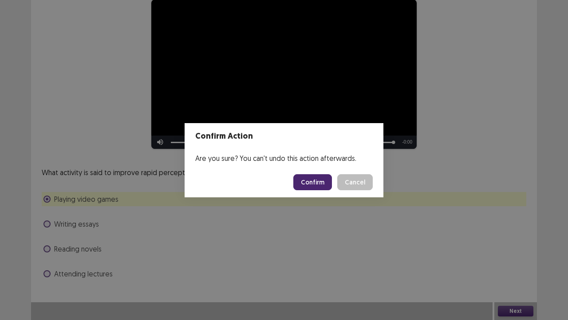
click at [312, 181] on button "Confirm" at bounding box center [313, 182] width 39 height 16
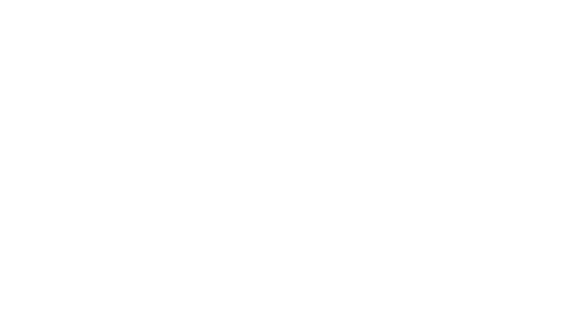
scroll to position [0, 0]
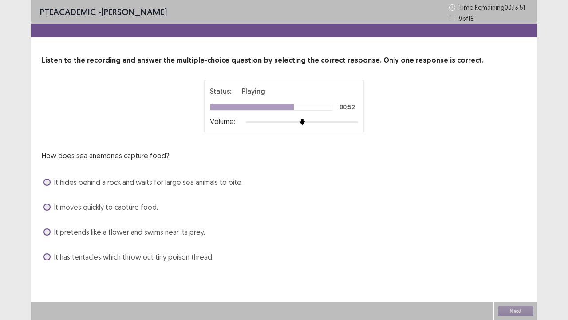
click at [60, 244] on span "It has tentacles which throw out tiny poison thread." at bounding box center [133, 256] width 159 height 11
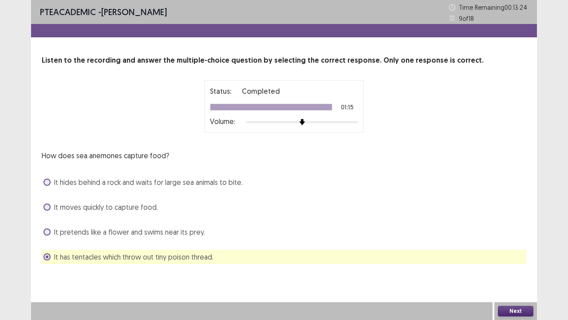
click at [523, 244] on button "Next" at bounding box center [516, 311] width 36 height 11
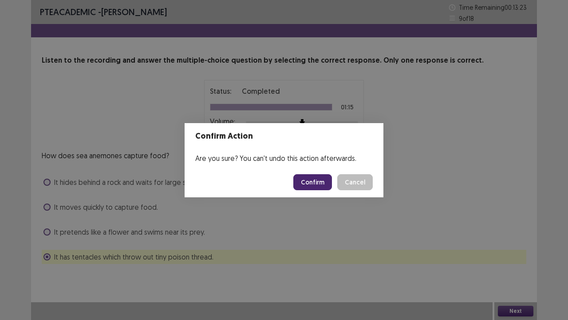
click at [312, 183] on button "Confirm" at bounding box center [313, 182] width 39 height 16
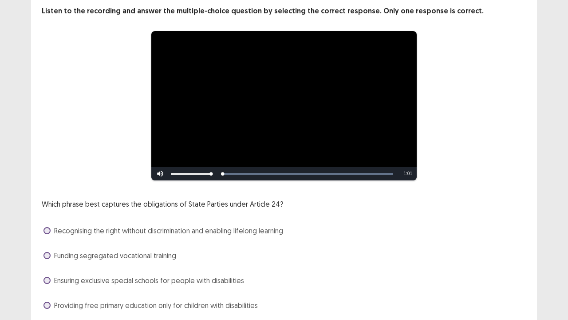
scroll to position [81, 0]
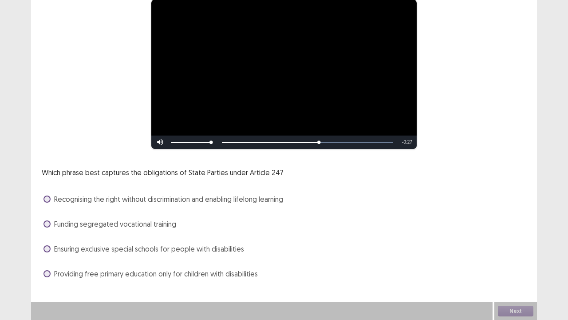
click at [59, 201] on span "Recognising the right without discrimination and enabling lifelong learning" at bounding box center [168, 199] width 229 height 11
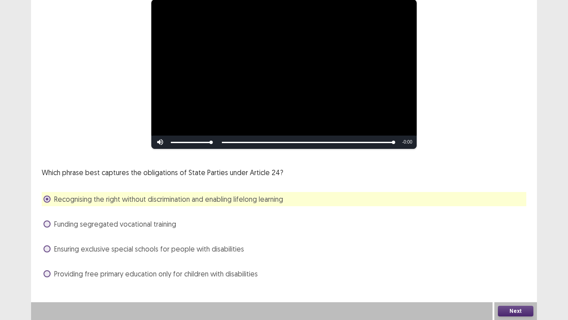
click at [527, 244] on button "Next" at bounding box center [516, 311] width 36 height 11
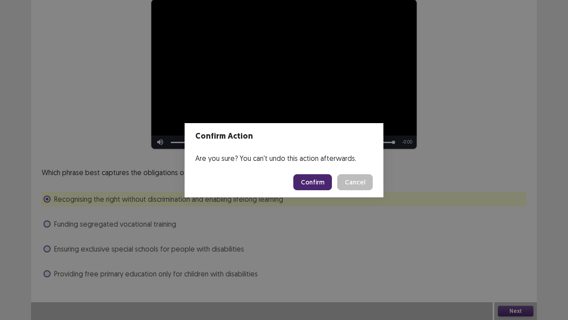
click at [319, 183] on button "Confirm" at bounding box center [313, 182] width 39 height 16
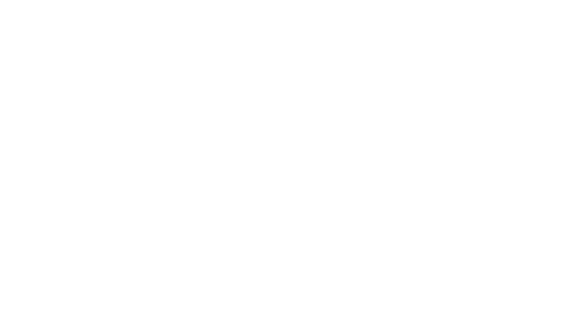
scroll to position [0, 0]
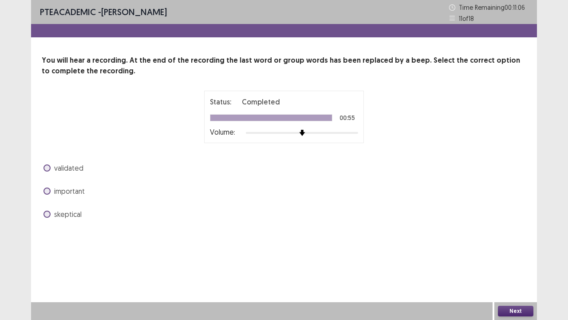
click at [50, 213] on span at bounding box center [47, 214] width 7 height 7
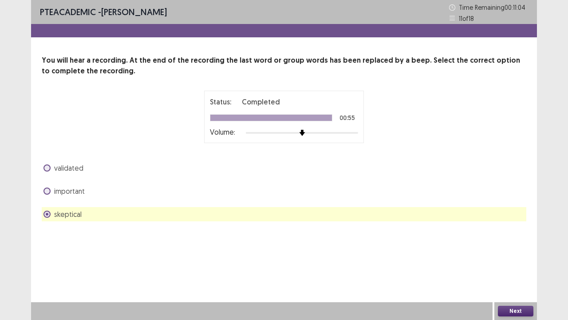
click at [516, 244] on button "Next" at bounding box center [516, 311] width 36 height 11
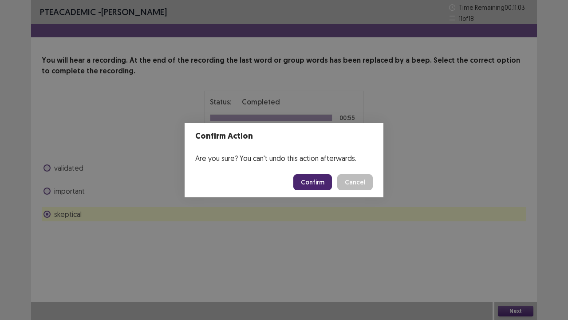
click at [322, 180] on button "Confirm" at bounding box center [313, 182] width 39 height 16
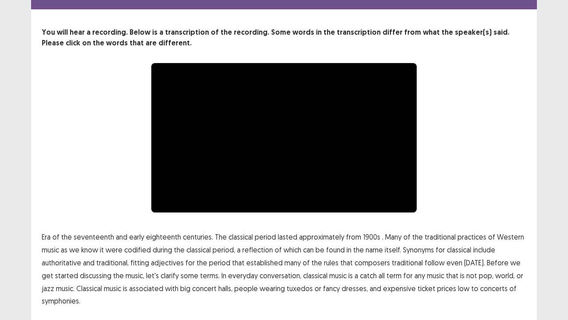
scroll to position [54, 0]
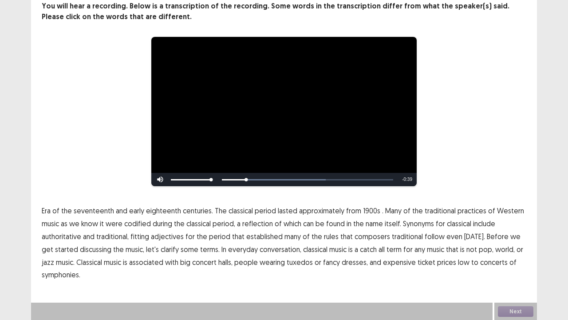
click at [365, 212] on span "1900s" at bounding box center [371, 210] width 17 height 11
click at [407, 234] on span "traditional" at bounding box center [407, 236] width 31 height 11
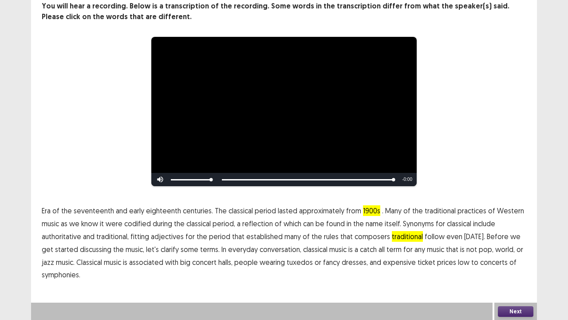
click at [458, 244] on span "low" at bounding box center [464, 262] width 12 height 11
click at [512, 244] on button "Next" at bounding box center [516, 311] width 36 height 11
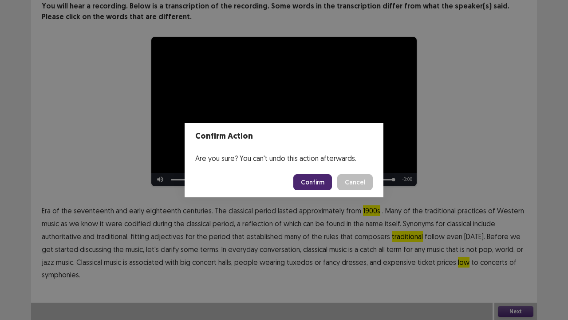
click at [305, 182] on button "Confirm" at bounding box center [313, 182] width 39 height 16
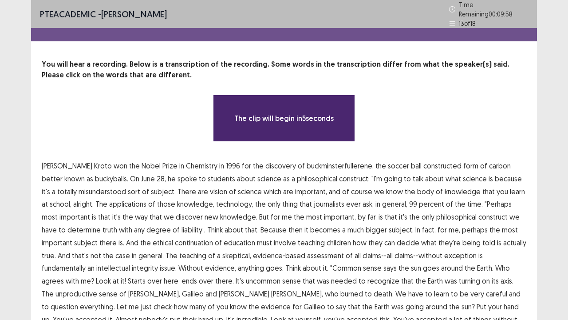
scroll to position [53, 0]
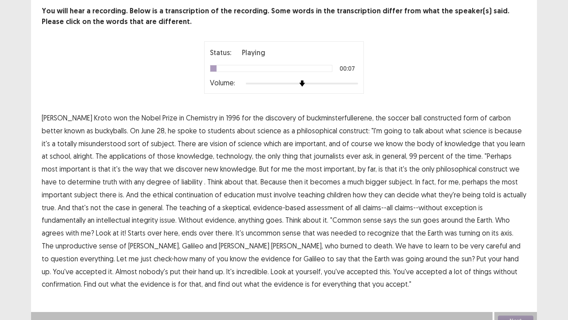
click at [424, 114] on span "constructed" at bounding box center [443, 117] width 38 height 11
click at [210, 138] on span "vision" at bounding box center [218, 143] width 17 height 11
click at [182, 177] on span "liability" at bounding box center [192, 181] width 21 height 11
click at [175, 192] on span "continuation" at bounding box center [194, 194] width 38 height 11
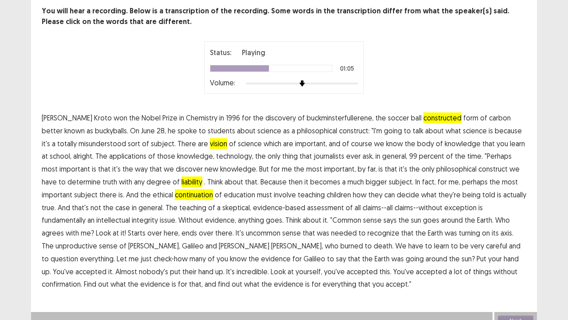
click at [463, 193] on span "being" at bounding box center [472, 194] width 18 height 11
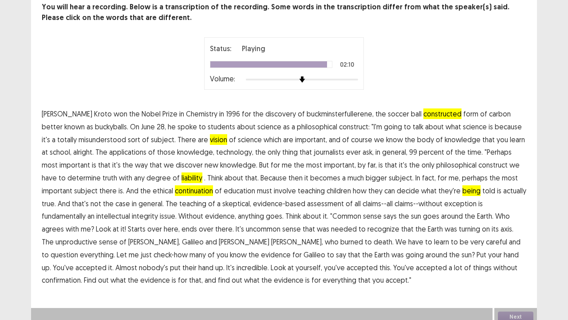
click at [82, 244] on span "confirmation." at bounding box center [62, 279] width 40 height 11
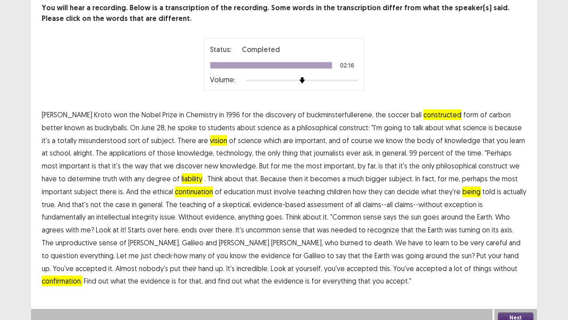
scroll to position [59, 0]
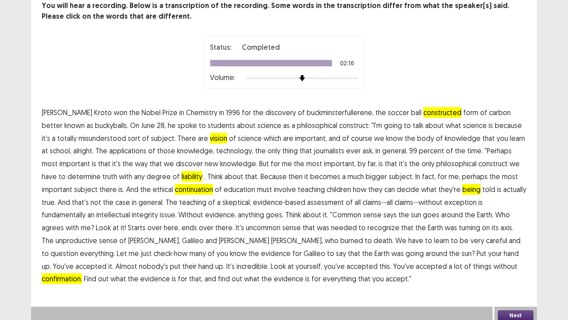
click at [506, 244] on button "Next" at bounding box center [516, 315] width 36 height 11
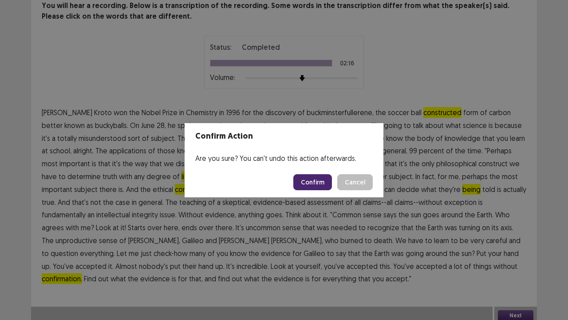
click at [323, 180] on button "Confirm" at bounding box center [313, 182] width 39 height 16
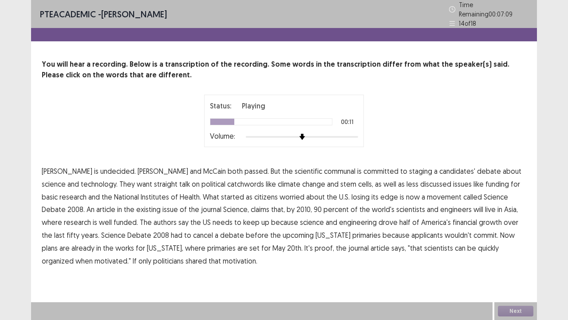
click at [227, 179] on span "catchwords" at bounding box center [245, 184] width 37 height 11
click at [136, 205] on span "existing" at bounding box center [148, 209] width 24 height 11
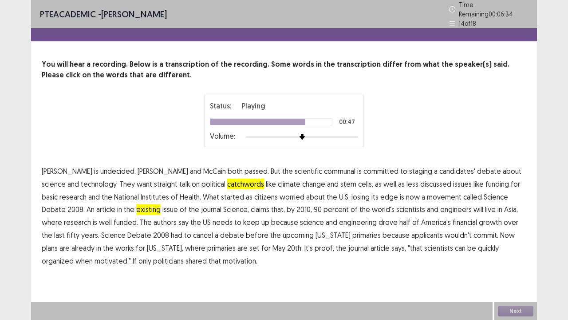
click at [412, 231] on span "applicants" at bounding box center [428, 235] width 32 height 11
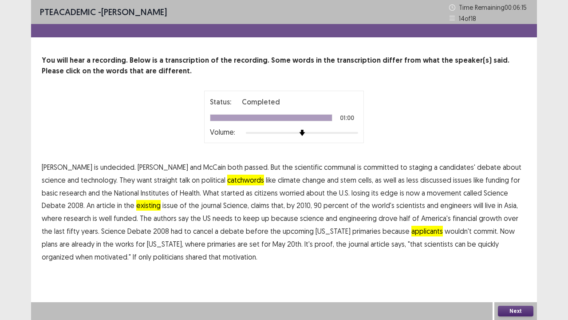
click at [295, 167] on span "scientific" at bounding box center [309, 167] width 28 height 11
click at [505, 244] on button "Next" at bounding box center [516, 311] width 36 height 11
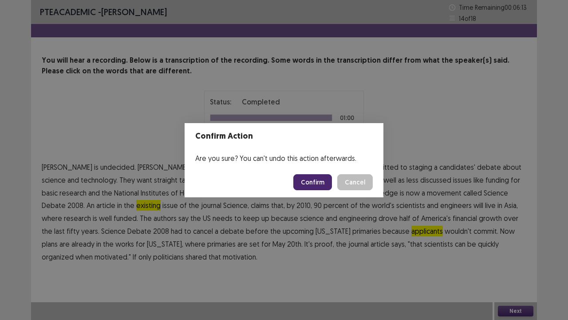
click at [306, 183] on button "Confirm" at bounding box center [313, 182] width 39 height 16
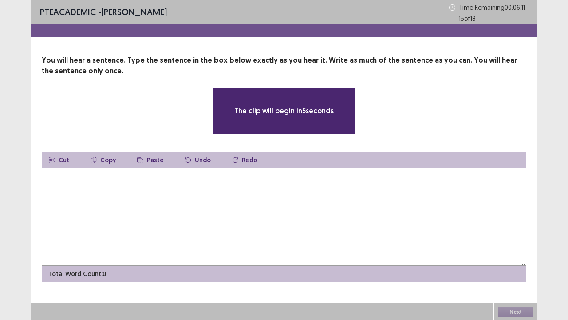
click at [190, 198] on textarea at bounding box center [284, 217] width 485 height 98
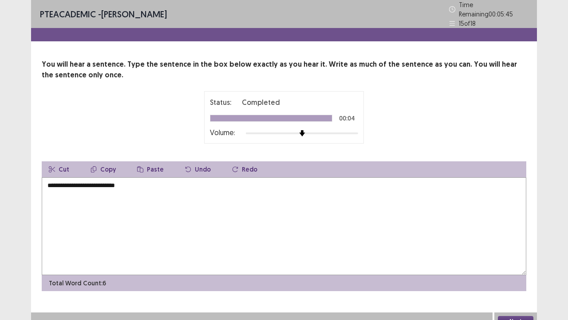
type textarea "**********"
click at [510, 244] on div "Next" at bounding box center [516, 321] width 43 height 18
click at [508, 244] on button "Next" at bounding box center [516, 321] width 36 height 11
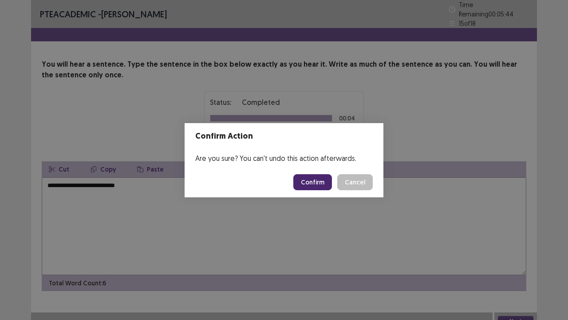
click at [319, 184] on button "Confirm" at bounding box center [313, 182] width 39 height 16
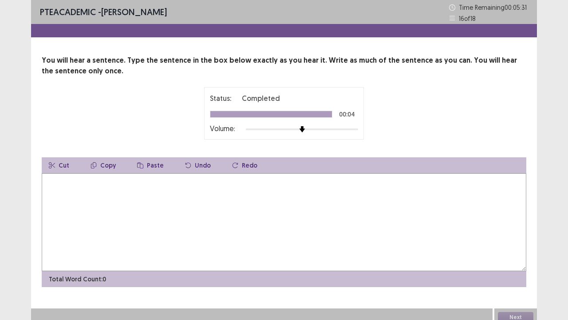
click at [263, 204] on textarea at bounding box center [284, 222] width 485 height 98
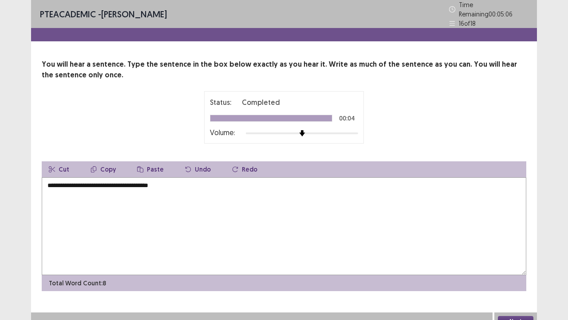
type textarea "**********"
click at [518, 244] on button "Next" at bounding box center [516, 321] width 36 height 11
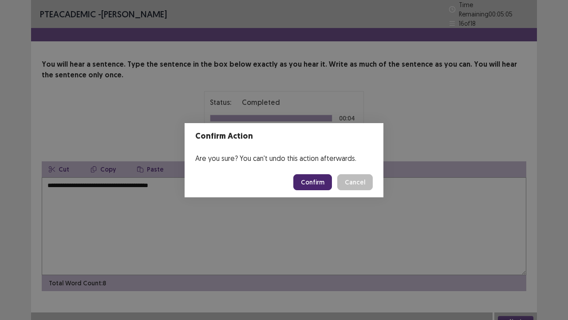
click at [306, 182] on button "Confirm" at bounding box center [313, 182] width 39 height 16
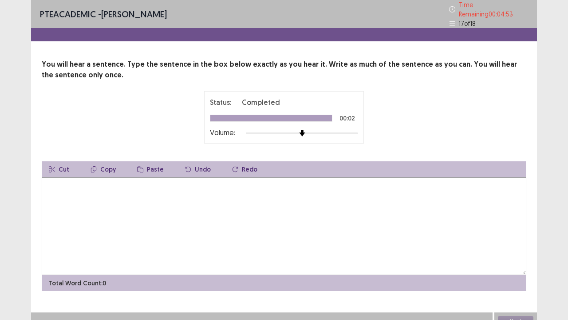
click at [304, 184] on textarea at bounding box center [284, 226] width 485 height 98
type textarea "**********"
click at [511, 244] on button "Next" at bounding box center [516, 321] width 36 height 11
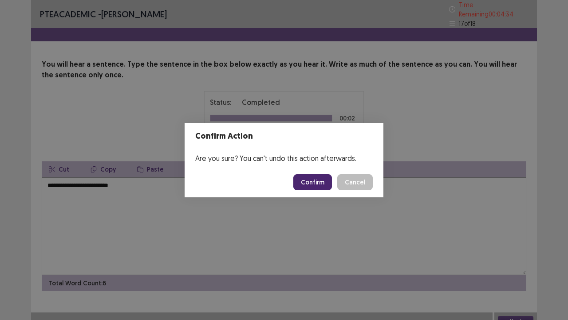
click at [312, 179] on button "Confirm" at bounding box center [313, 182] width 39 height 16
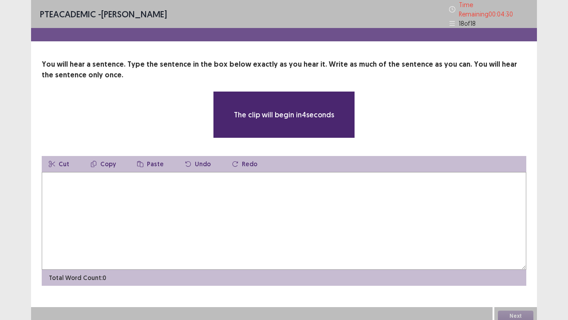
click at [213, 187] on textarea at bounding box center [284, 221] width 485 height 98
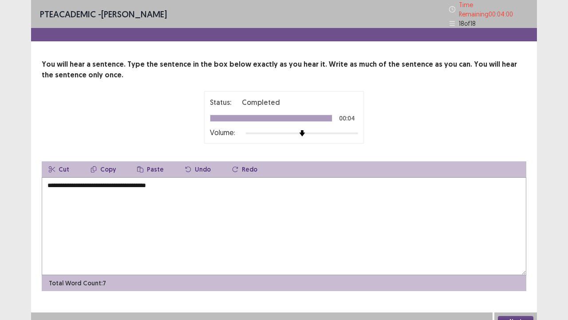
click at [156, 182] on textarea "**********" at bounding box center [284, 226] width 485 height 98
click at [168, 180] on textarea "**********" at bounding box center [284, 226] width 485 height 98
drag, startPoint x: 68, startPoint y: 183, endPoint x: 92, endPoint y: 183, distance: 24.4
click at [92, 183] on textarea "**********" at bounding box center [284, 226] width 485 height 98
type textarea "**********"
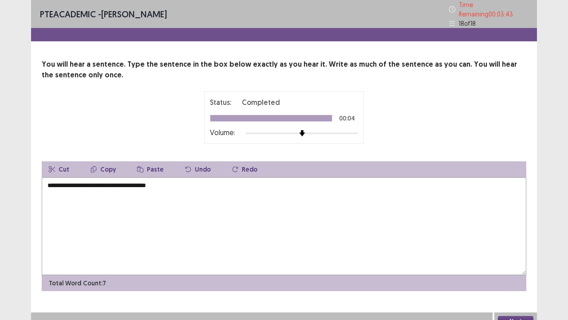
click at [510, 244] on button "Next" at bounding box center [516, 321] width 36 height 11
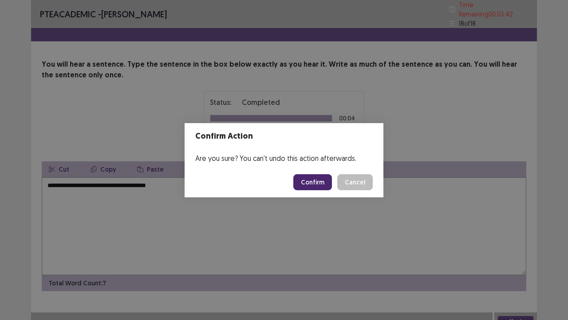
click at [327, 185] on button "Confirm" at bounding box center [313, 182] width 39 height 16
